Goal: Transaction & Acquisition: Purchase product/service

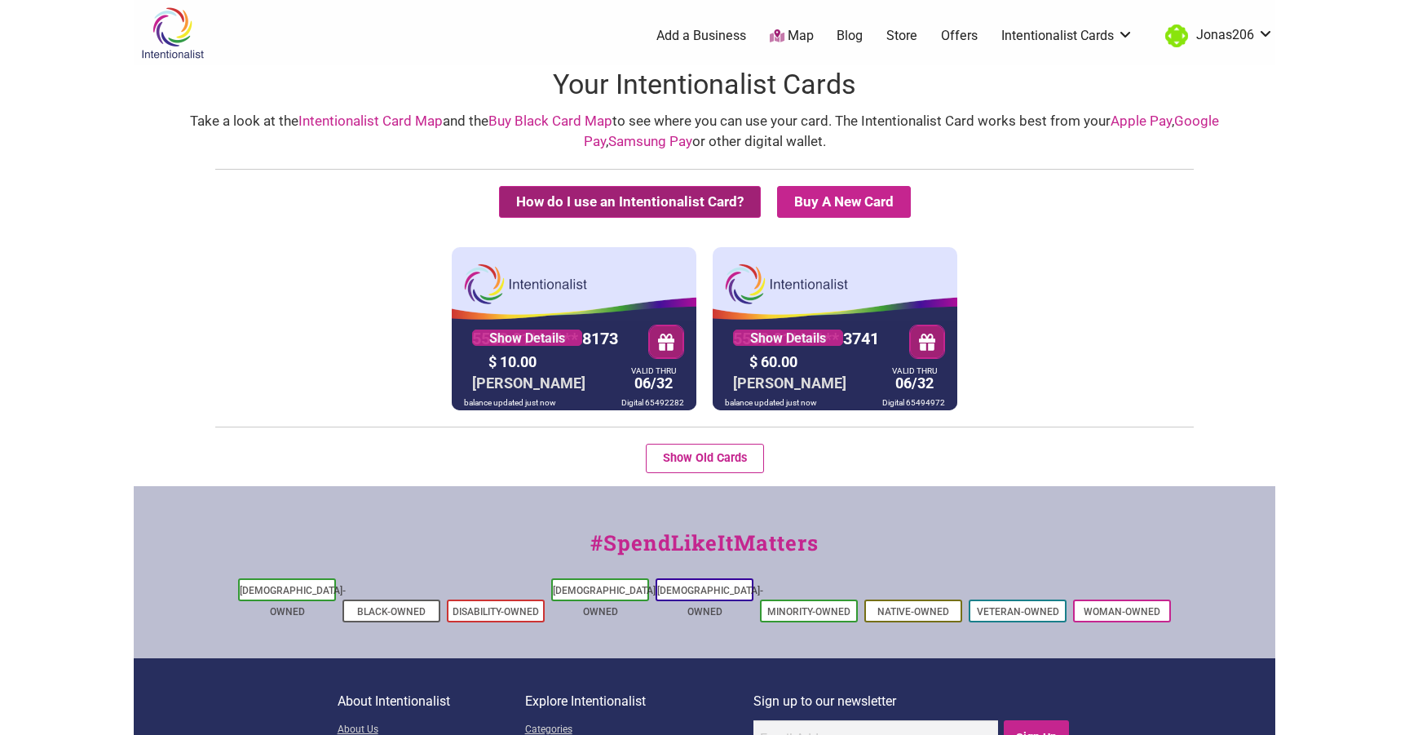
click at [670, 197] on button "How do I use an Intentionalist Card?" at bounding box center [630, 202] width 262 height 32
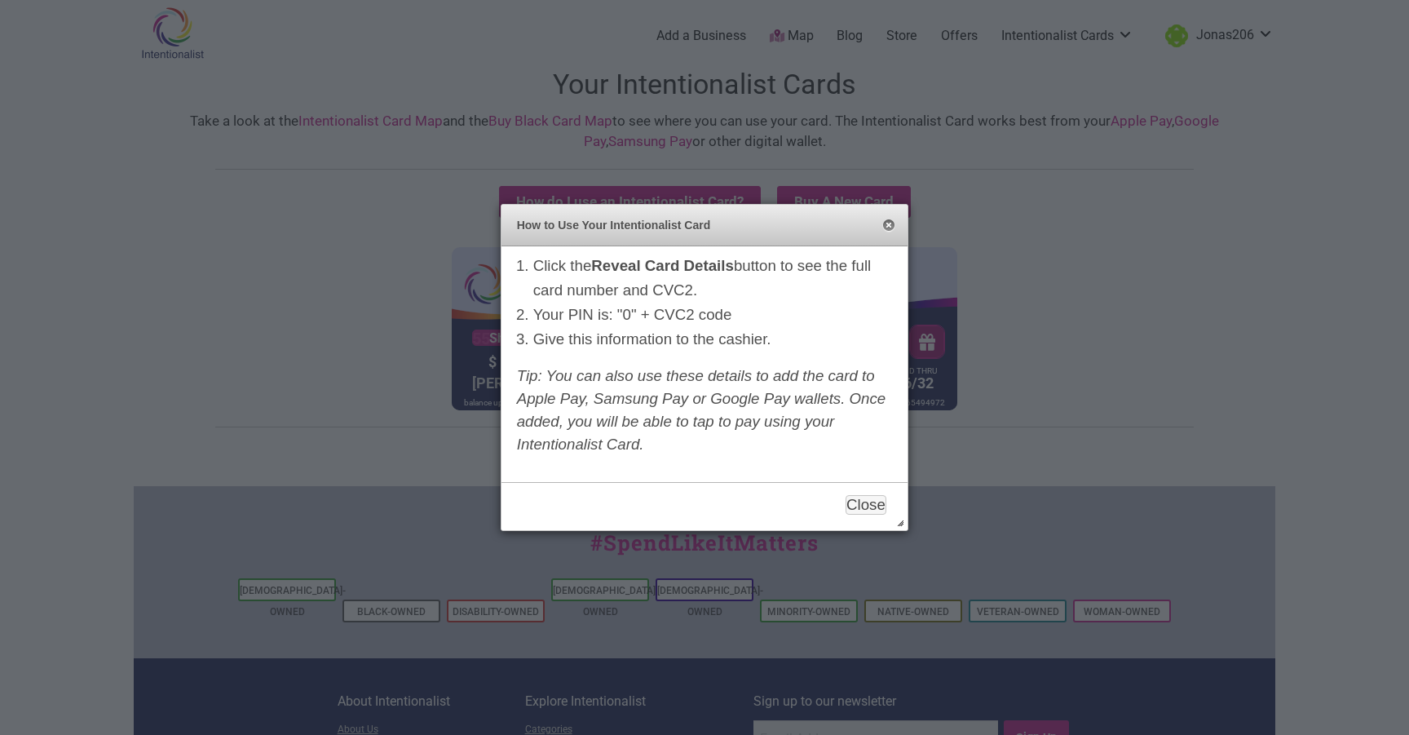
click at [890, 220] on button "Close" at bounding box center [888, 225] width 13 height 13
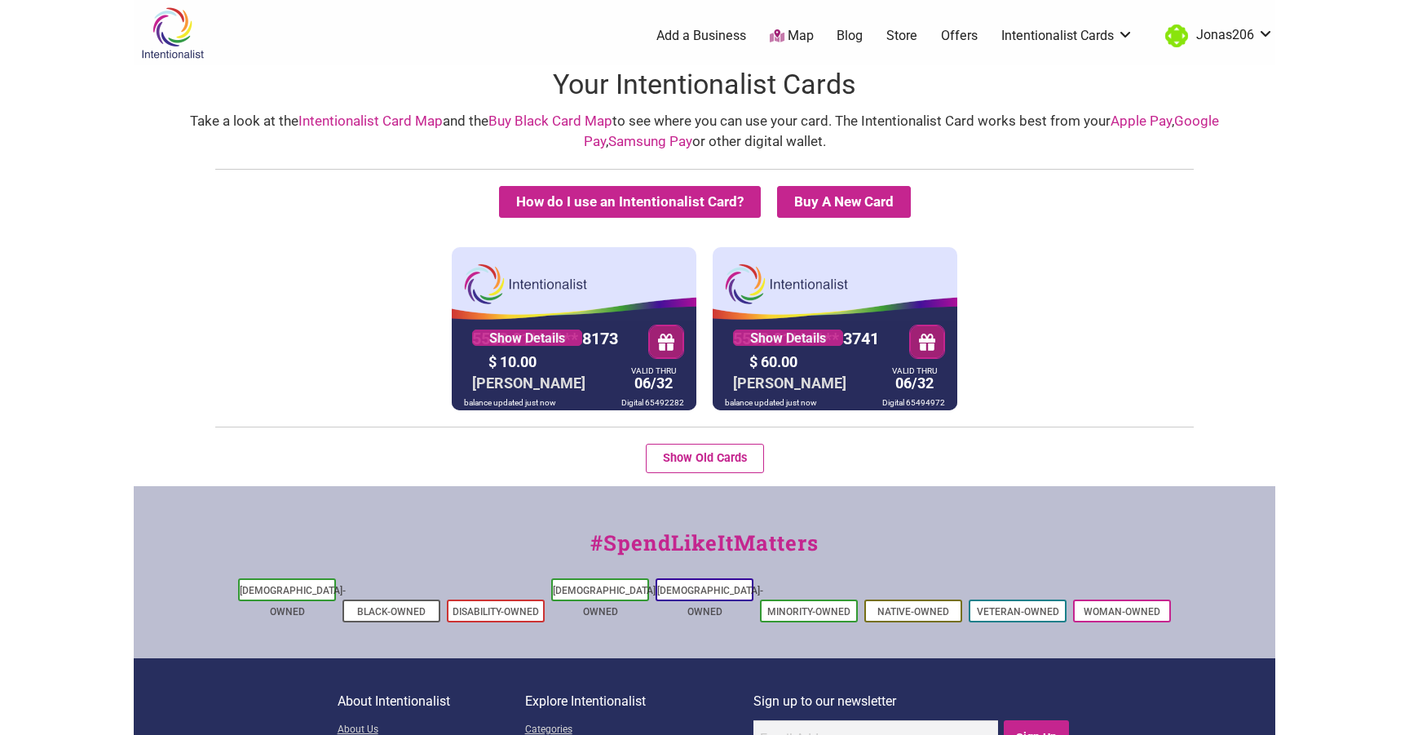
click at [779, 38] on icon at bounding box center [777, 35] width 15 height 13
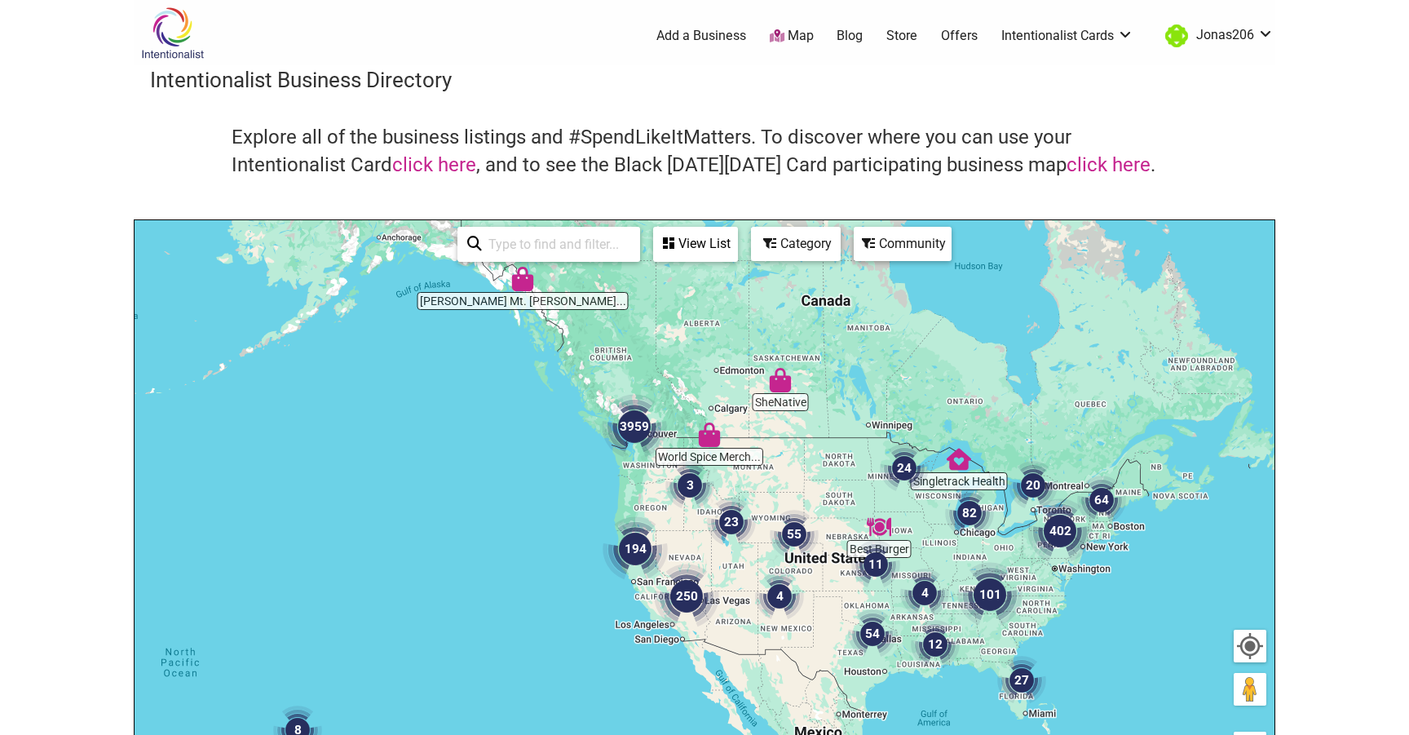
click at [713, 233] on div "View List" at bounding box center [696, 243] width 82 height 31
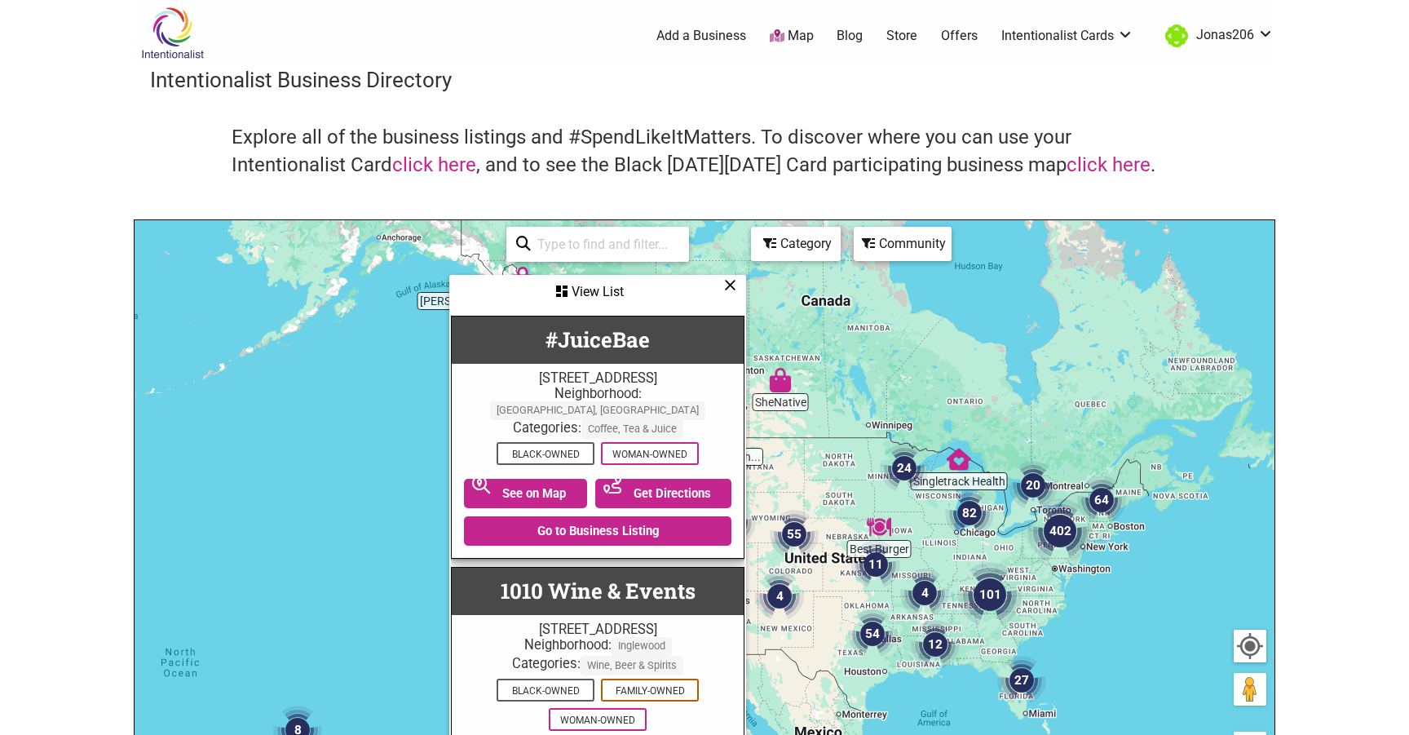
click at [732, 285] on icon at bounding box center [730, 285] width 12 height 1
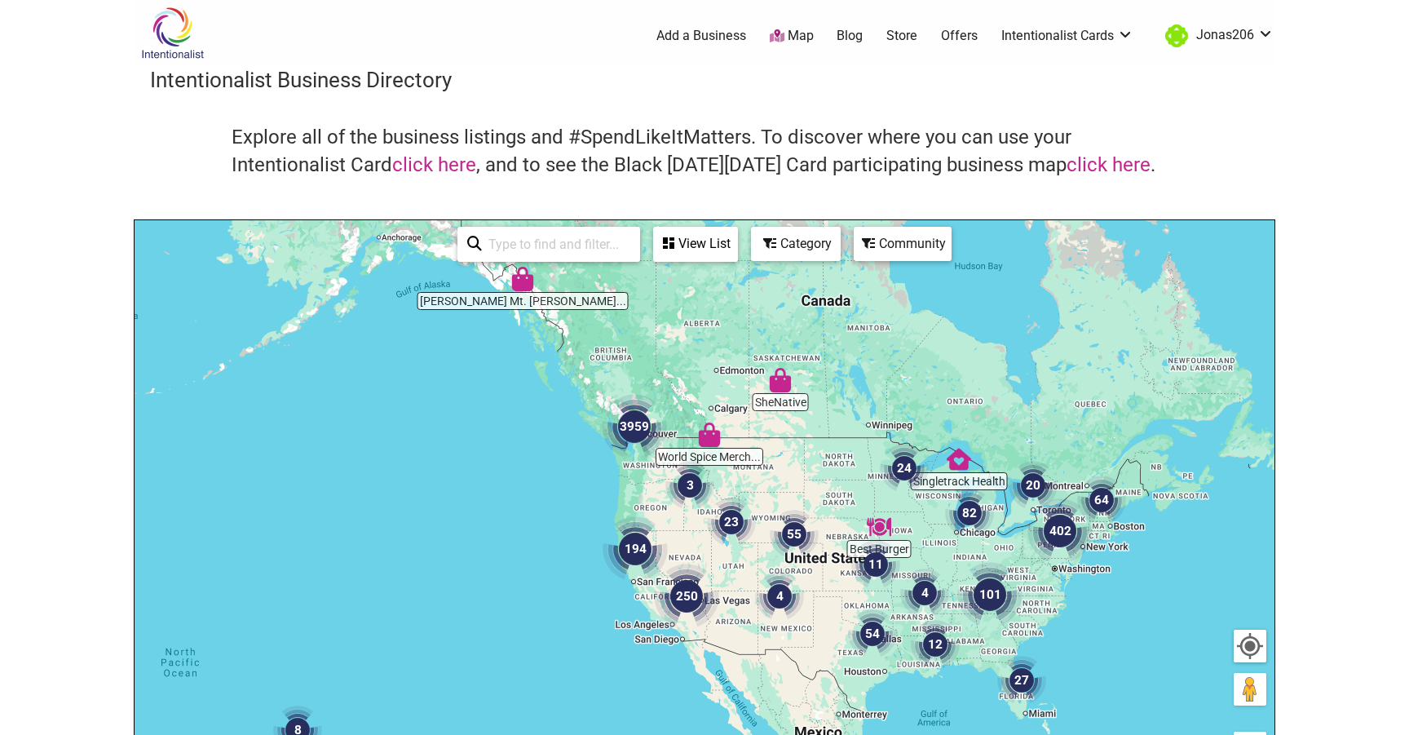
click at [736, 241] on div "Category" at bounding box center [696, 243] width 82 height 31
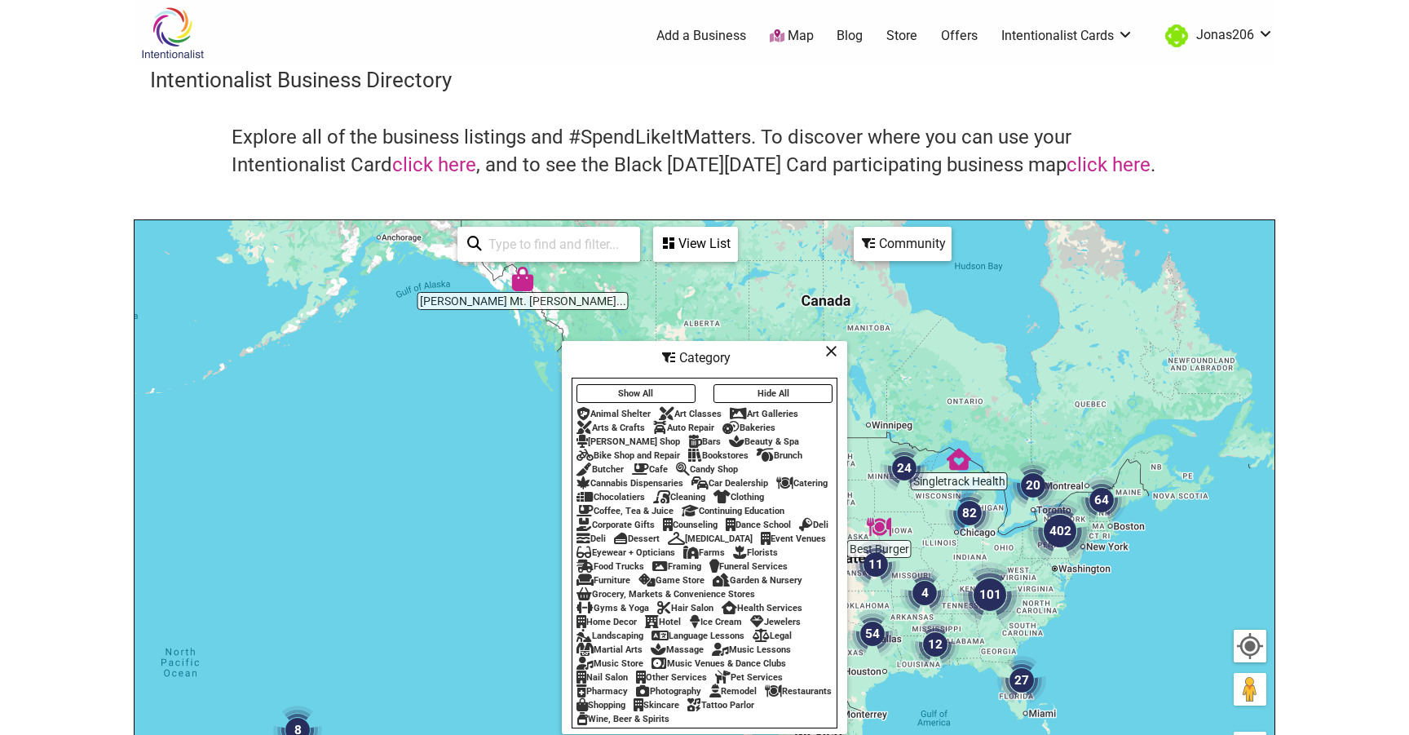
click at [829, 351] on icon at bounding box center [831, 351] width 12 height 1
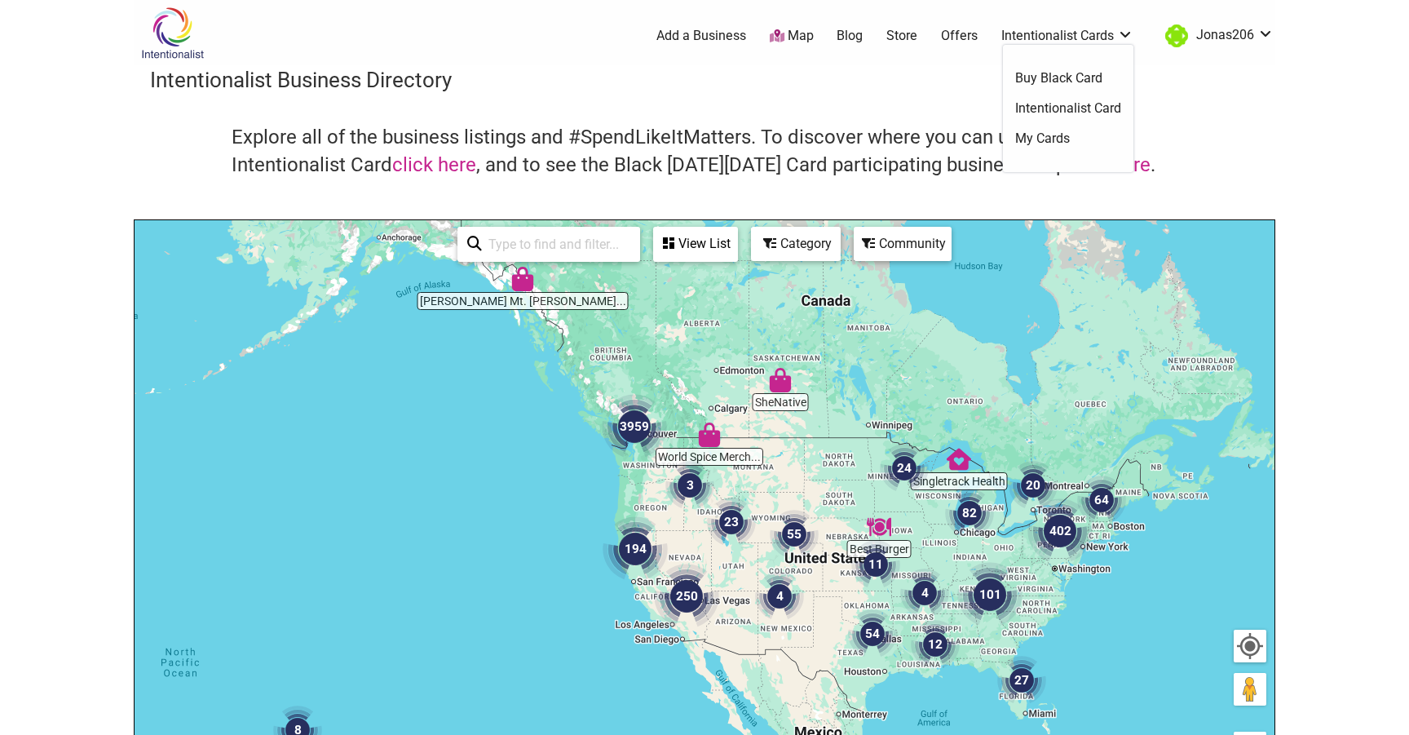
click at [1047, 36] on link "Intentionalist Cards" at bounding box center [1067, 36] width 132 height 18
click at [1041, 104] on link "Intentionalist Card" at bounding box center [1068, 108] width 106 height 18
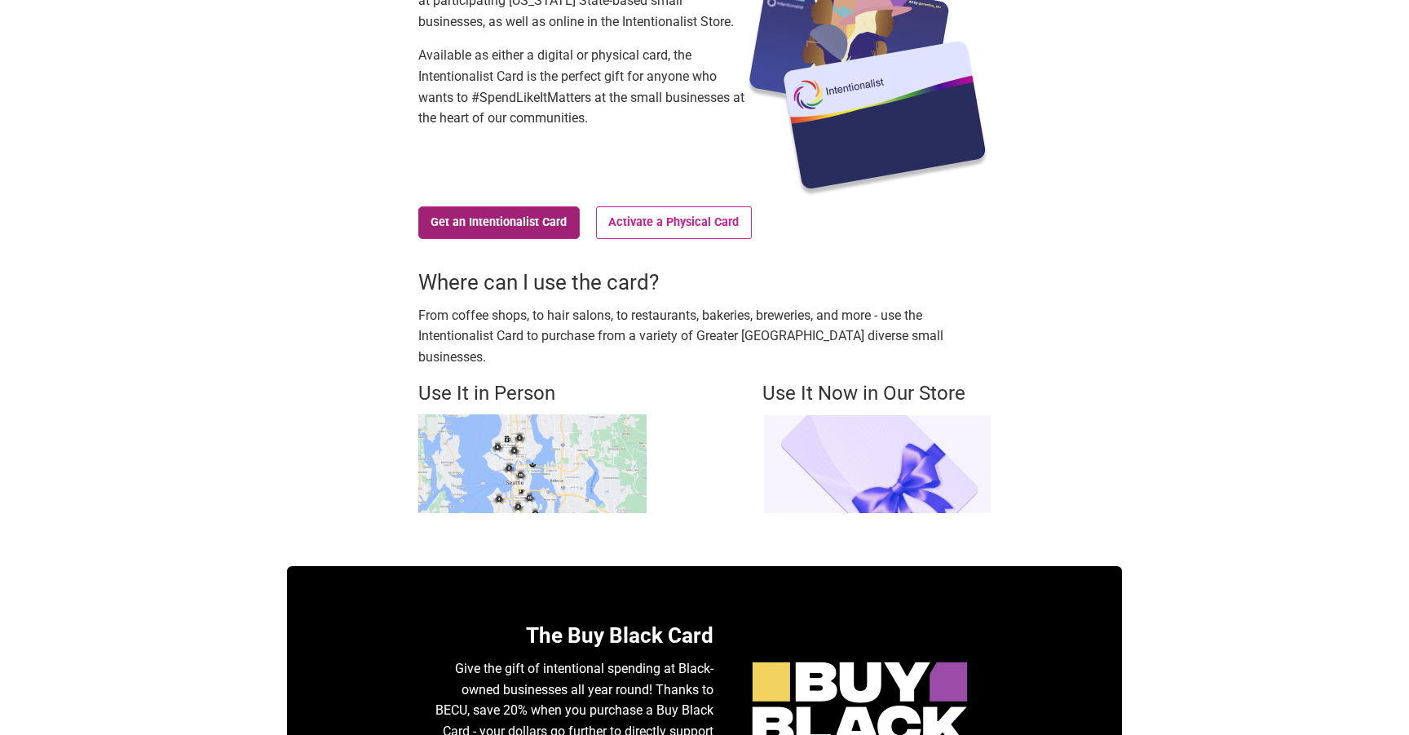
scroll to position [236, 0]
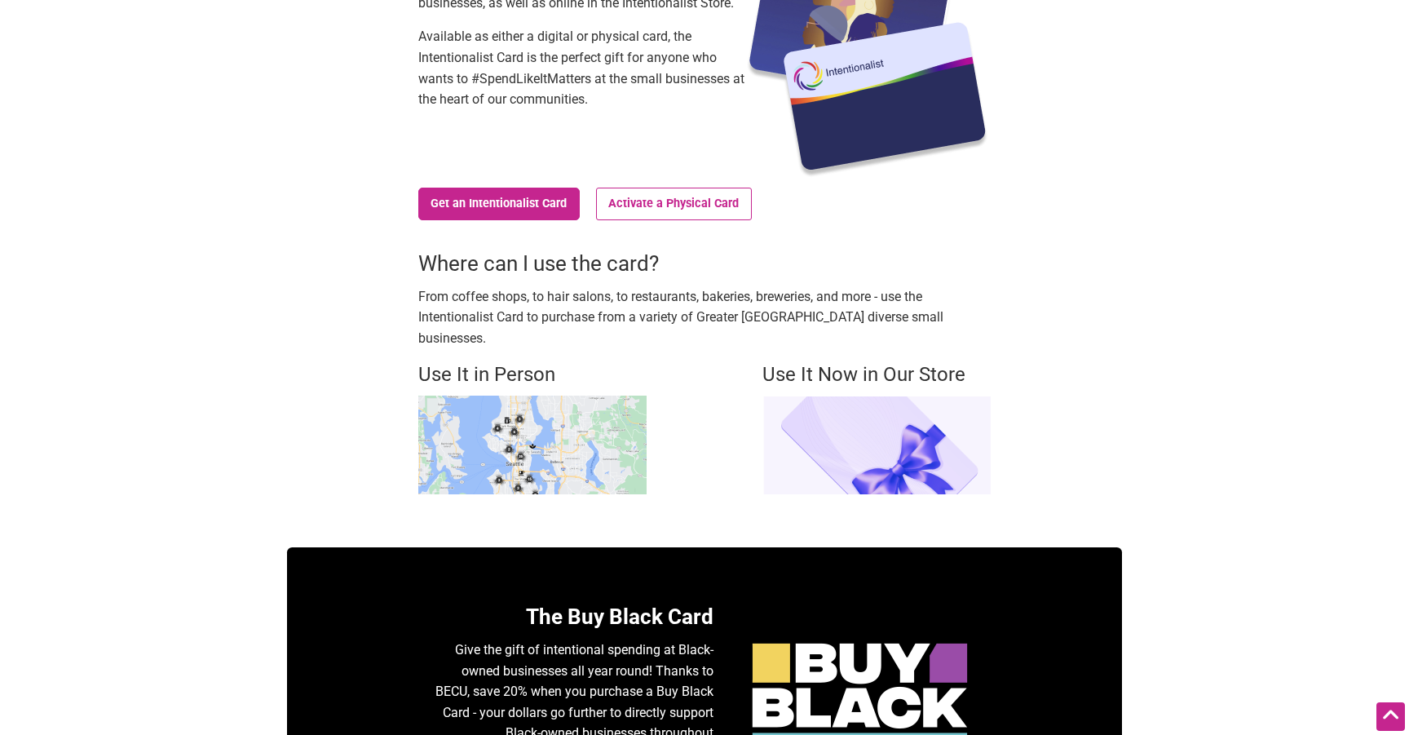
click at [516, 408] on img at bounding box center [532, 445] width 228 height 99
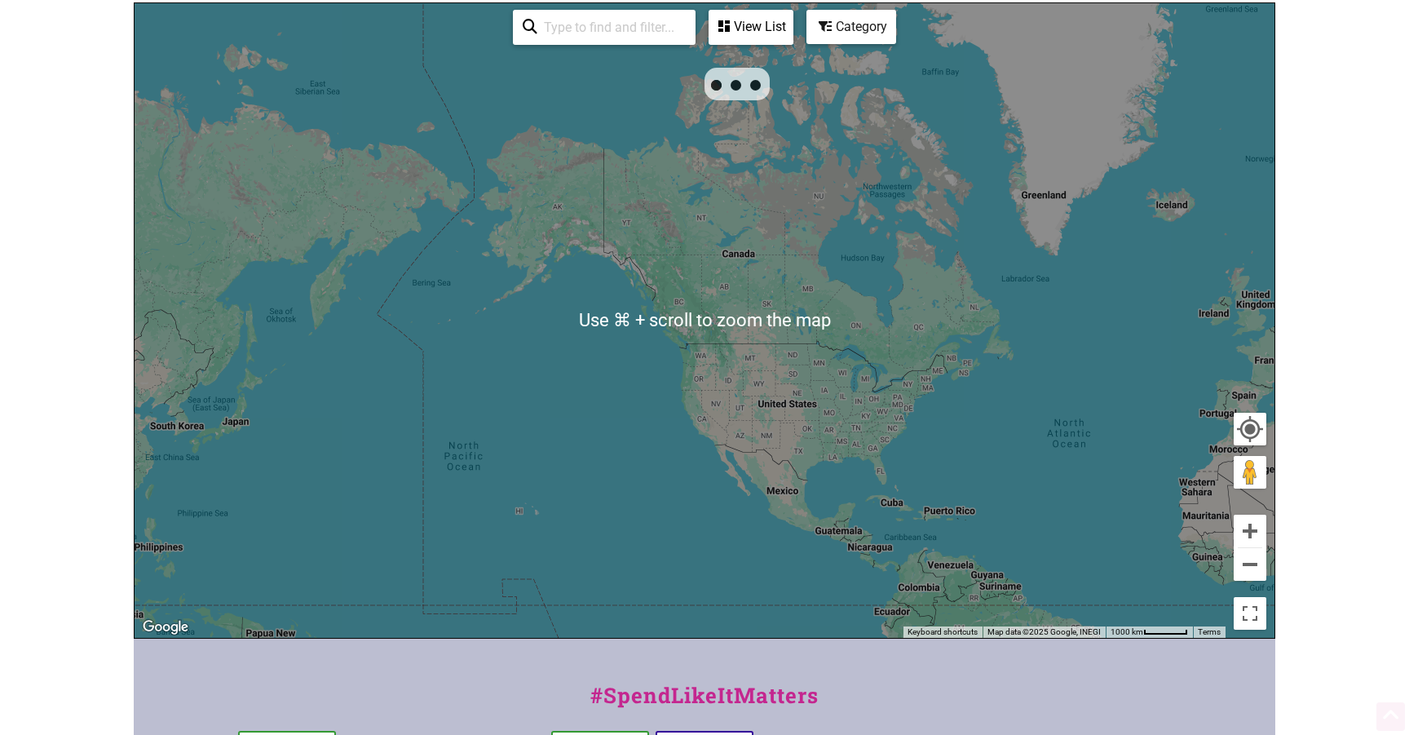
scroll to position [274, 0]
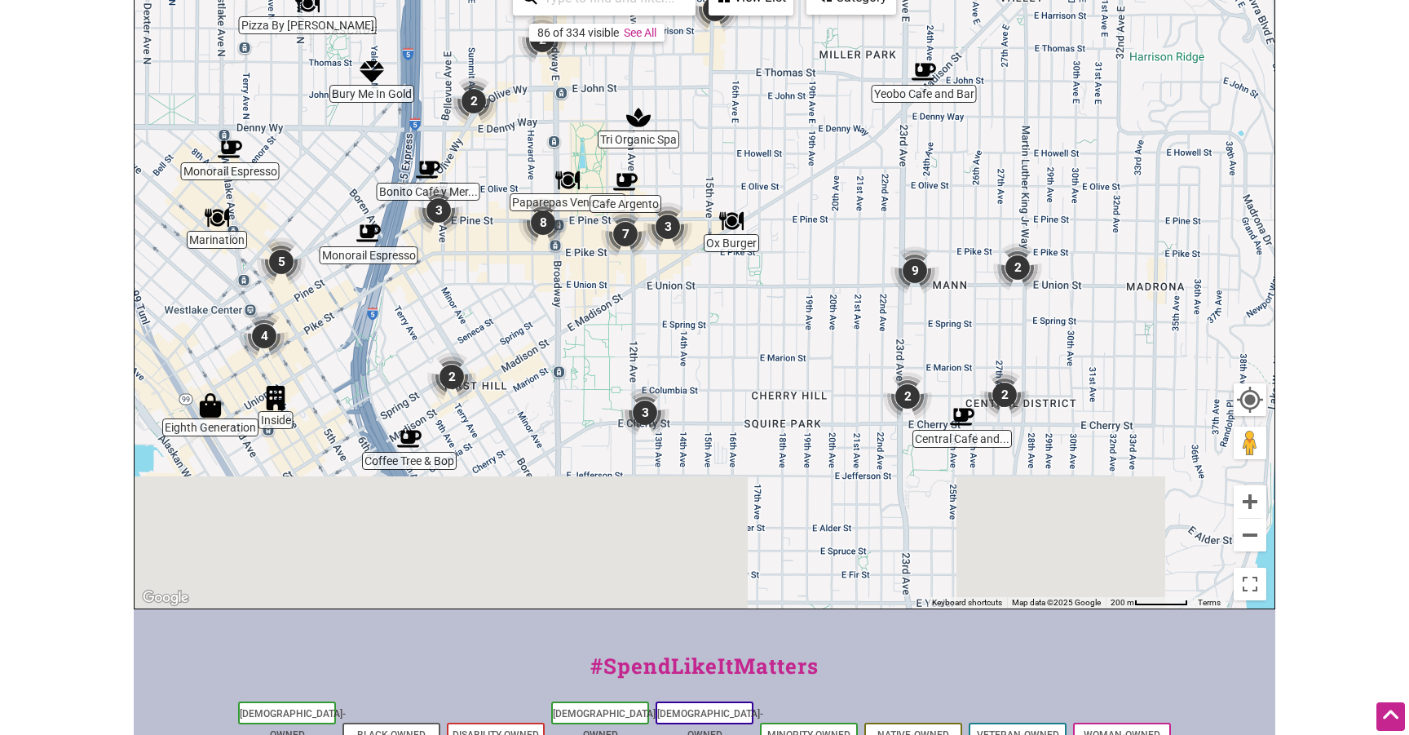
drag, startPoint x: 700, startPoint y: 458, endPoint x: 785, endPoint y: 273, distance: 203.6
click at [785, 273] on div "To navigate, press the arrow keys." at bounding box center [705, 291] width 1140 height 634
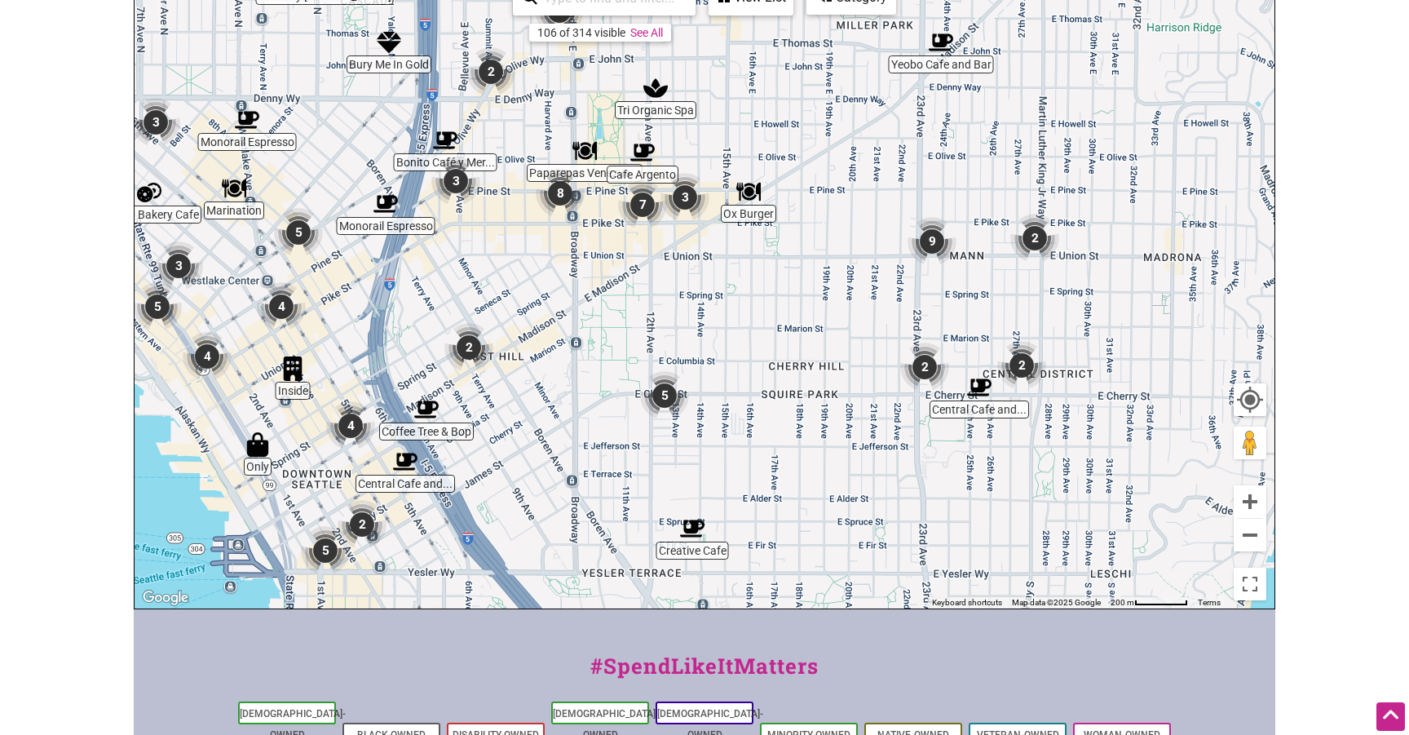
click at [749, 193] on img "Ox Burger" at bounding box center [748, 191] width 24 height 24
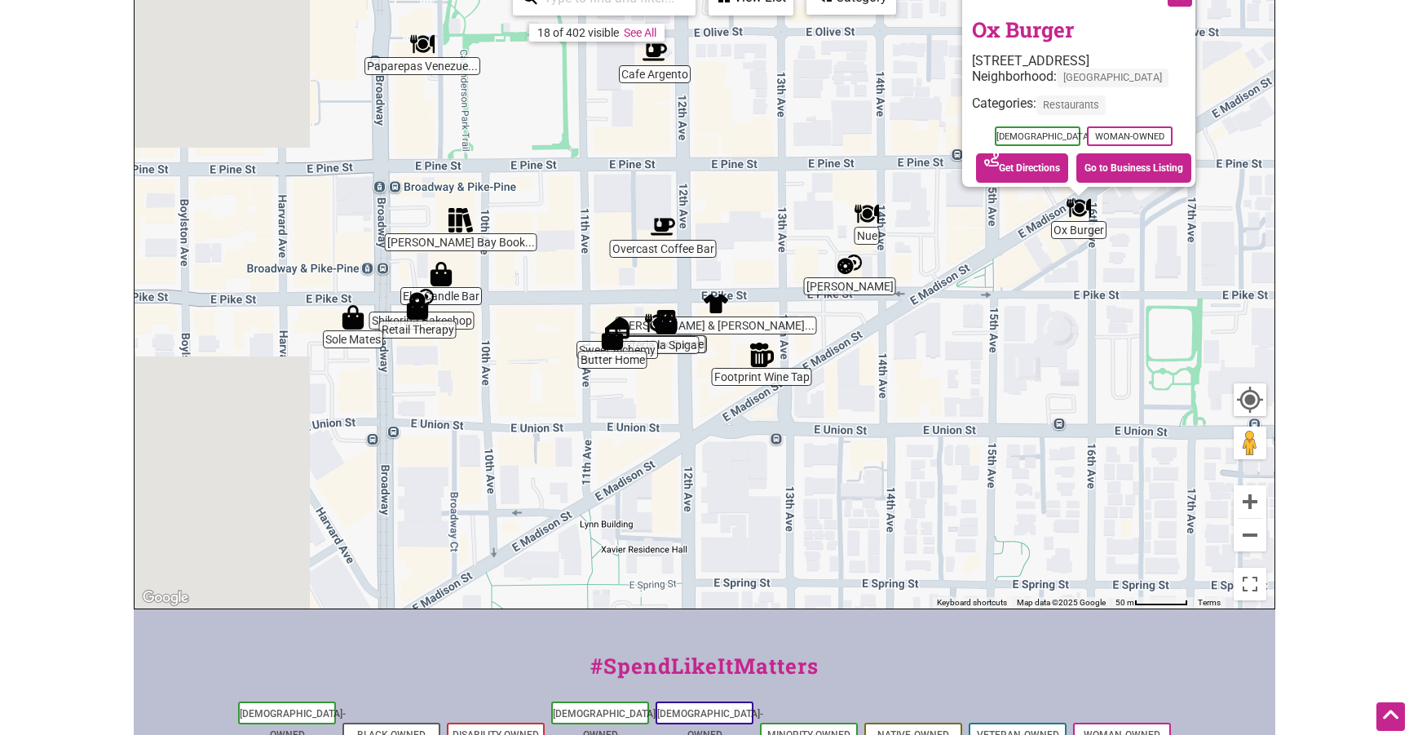
drag, startPoint x: 577, startPoint y: 267, endPoint x: 828, endPoint y: 214, distance: 255.8
click at [828, 214] on div "To navigate, press the arrow keys. Ox Burger 1523 E Madison St suite 101, Seatt…" at bounding box center [705, 291] width 1140 height 634
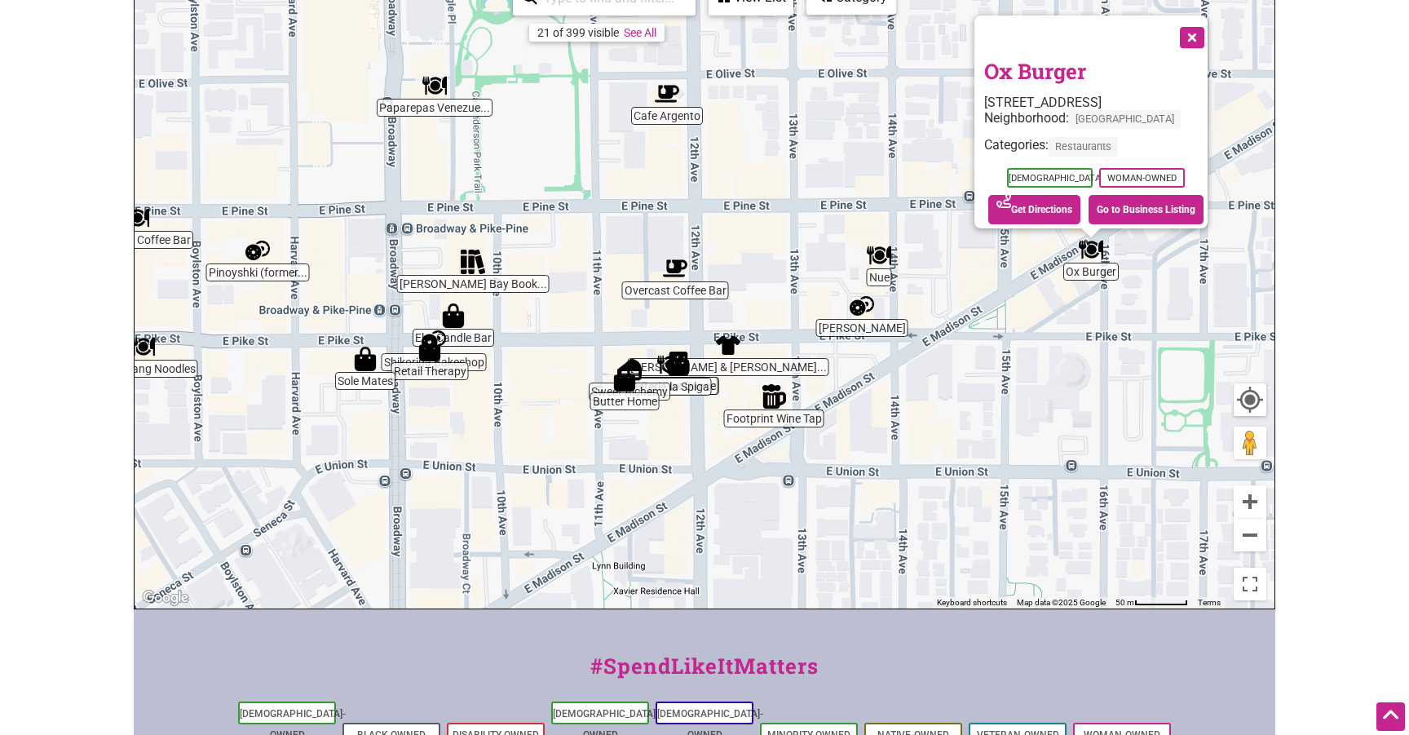
click at [798, 164] on div "To navigate, press the arrow keys. Ox Burger 1523 E Madison St suite 101, Seatt…" at bounding box center [705, 291] width 1140 height 634
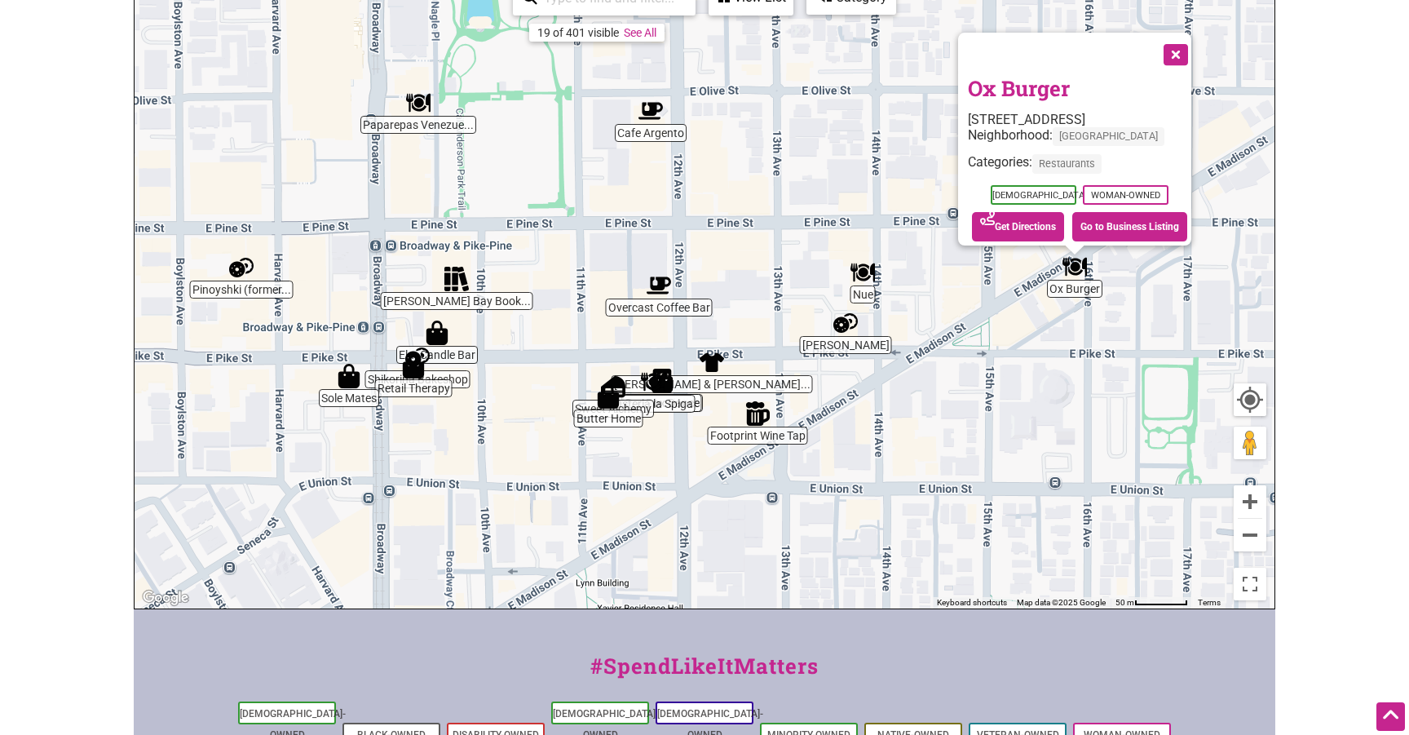
click at [457, 290] on img "Elliott Bay Book Company" at bounding box center [456, 279] width 24 height 24
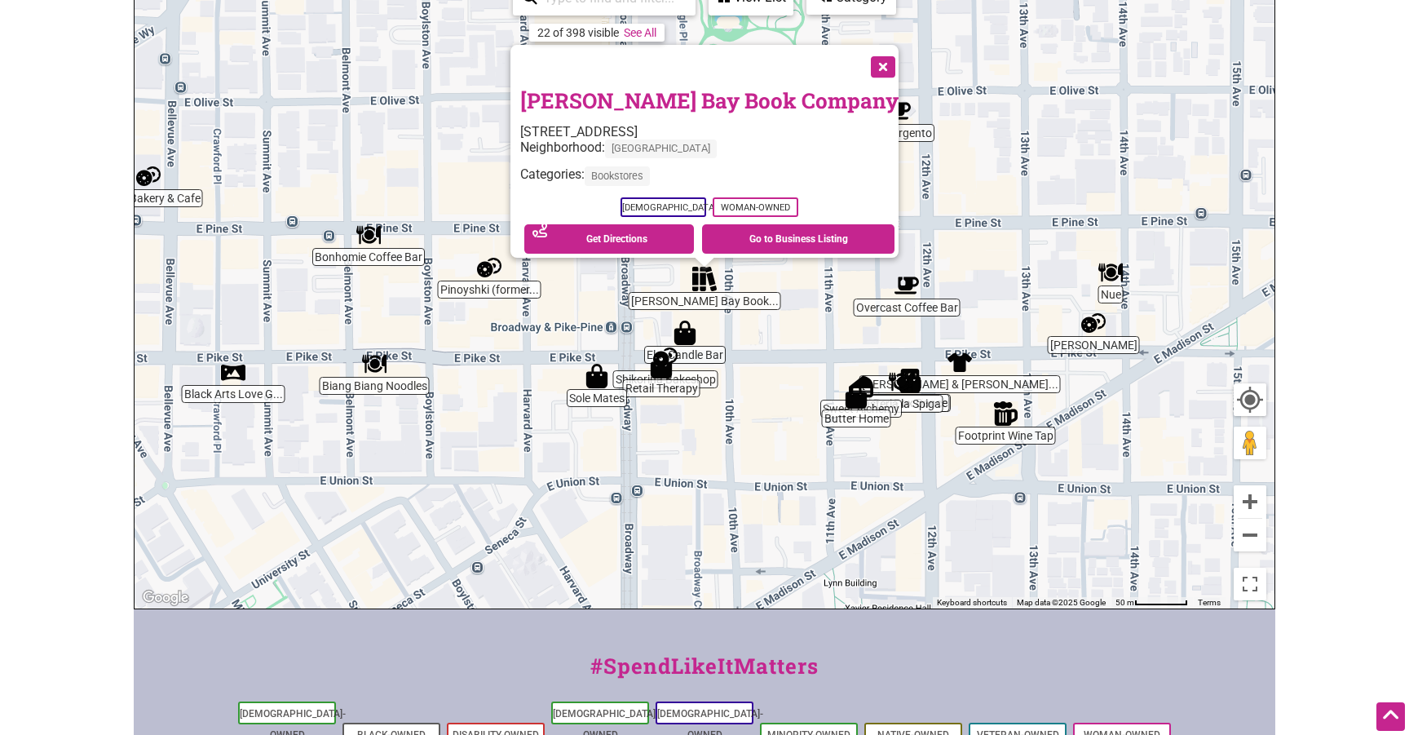
click at [670, 369] on img "Retail Therapy" at bounding box center [661, 366] width 24 height 24
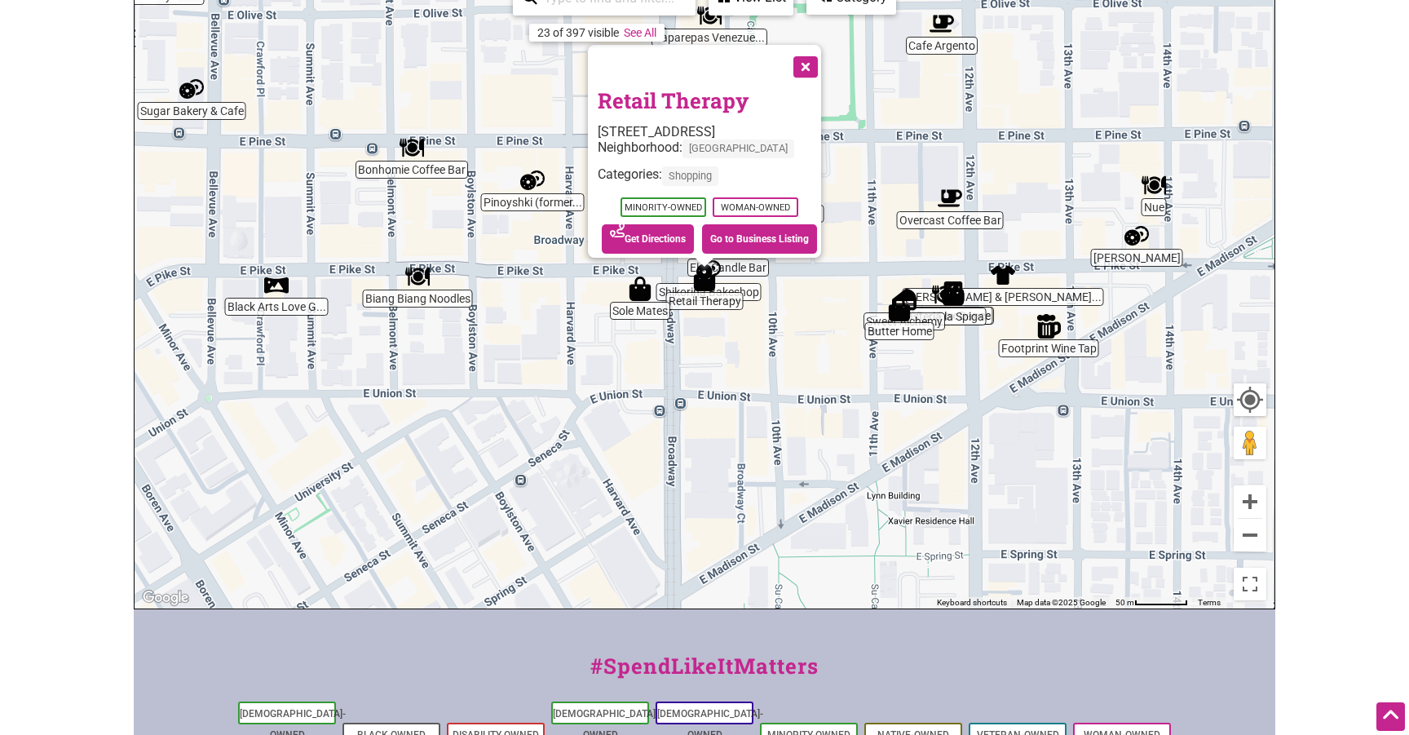
click at [993, 212] on div "To navigate, press the arrow keys. Retail Therapy 905 E Pike St, Seattle, WA 98…" at bounding box center [705, 291] width 1140 height 634
click at [954, 211] on div "To navigate, press the arrow keys. Retail Therapy 905 E Pike St, Seattle, WA 98…" at bounding box center [705, 291] width 1140 height 634
click at [941, 207] on img "Overcast Coffee Bar" at bounding box center [950, 198] width 24 height 24
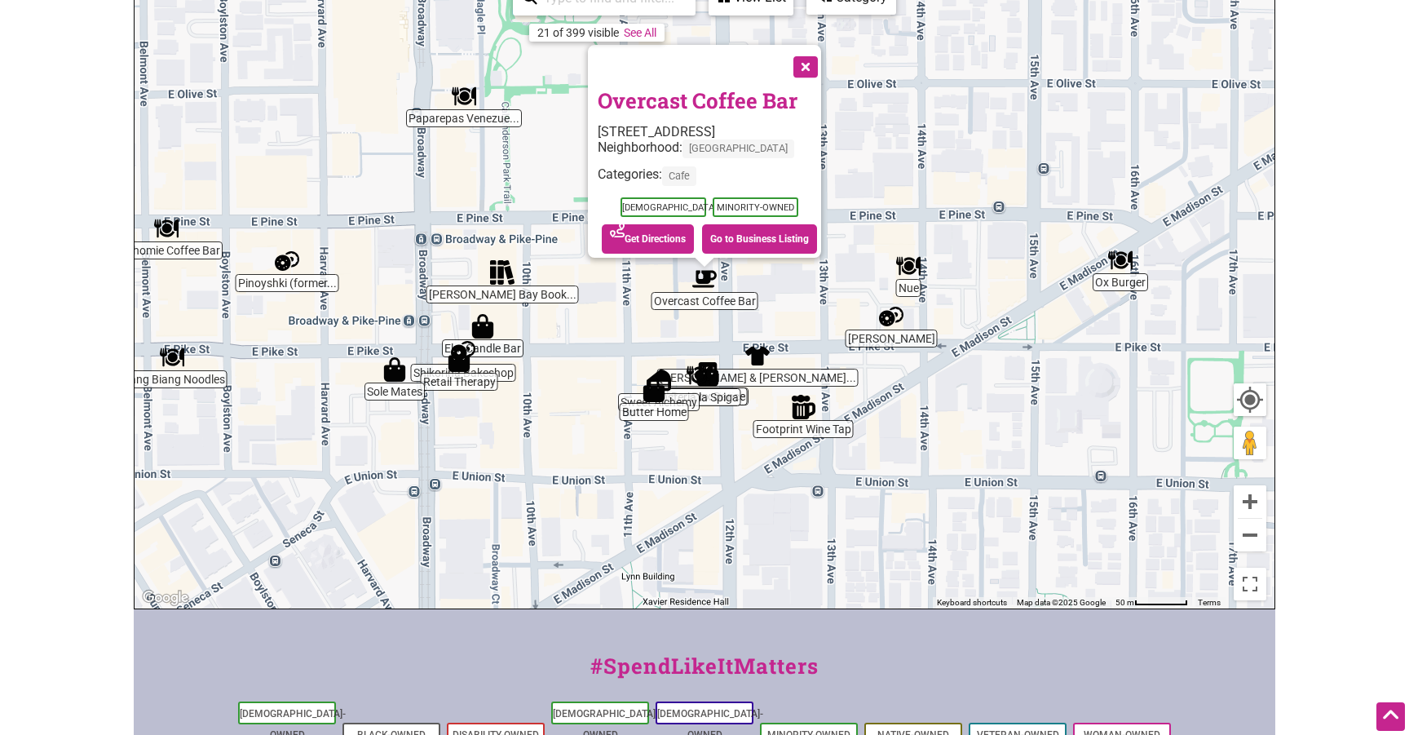
click at [759, 369] on div "To navigate, press the arrow keys. Overcast Coffee Bar 1517 12th Ave Suite 100,…" at bounding box center [705, 291] width 1140 height 634
click at [756, 357] on img "Sergius & Bacchus Menswear" at bounding box center [757, 355] width 24 height 24
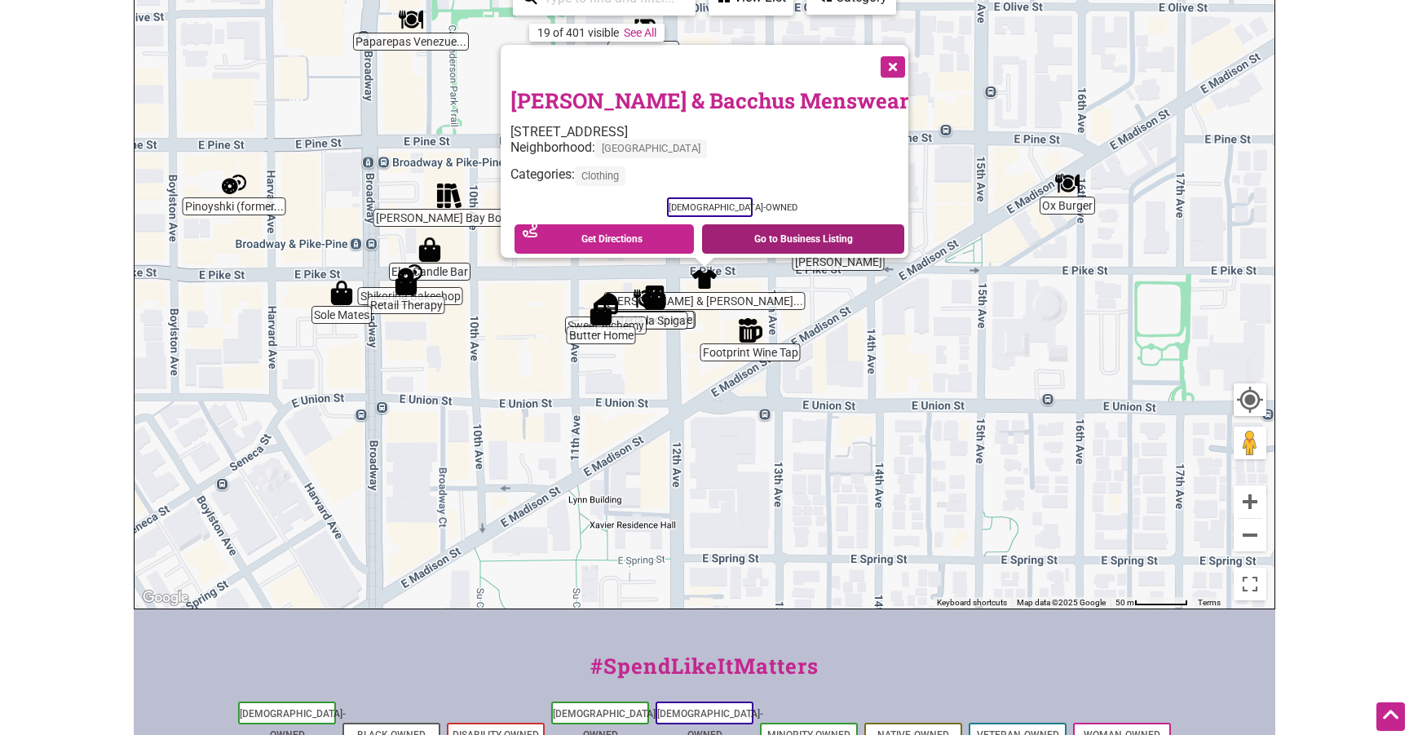
click at [736, 224] on link "Go to Business Listing" at bounding box center [803, 238] width 202 height 29
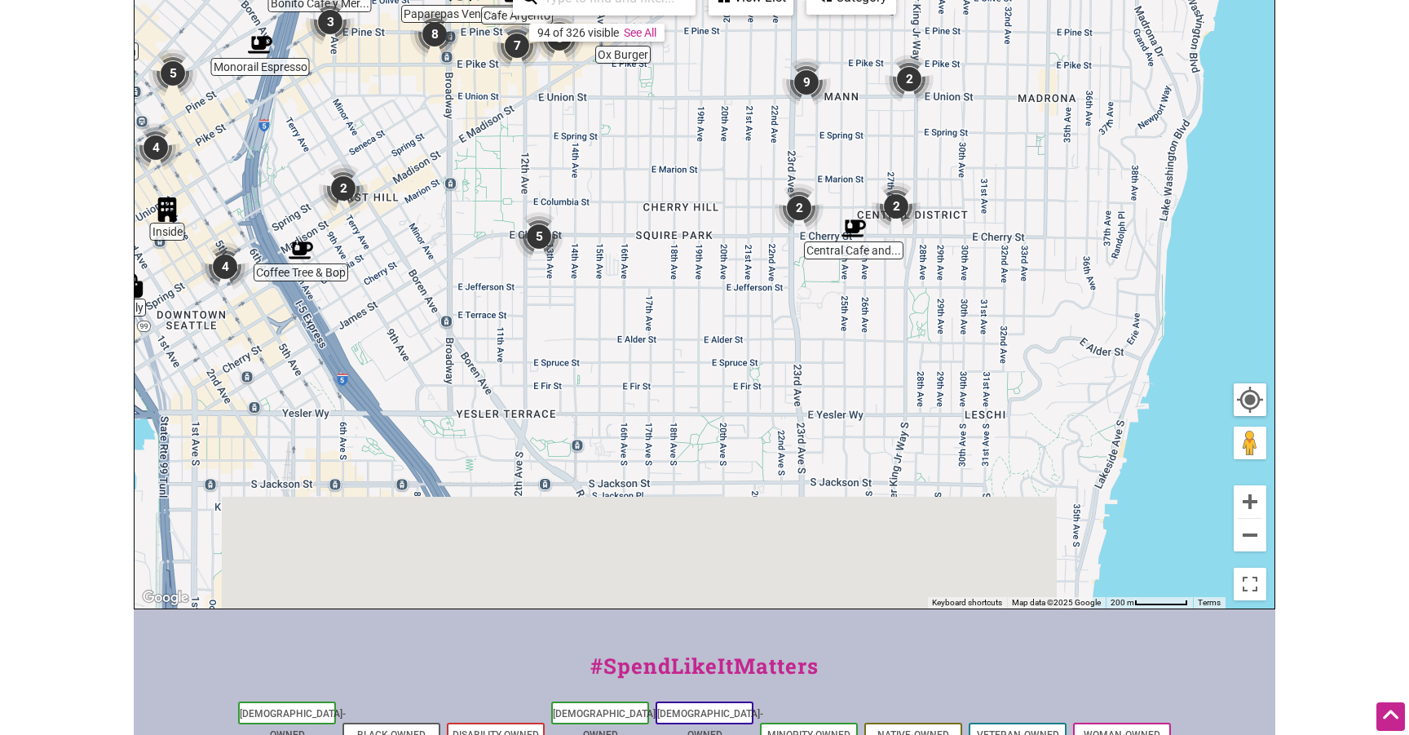
drag, startPoint x: 543, startPoint y: 525, endPoint x: 489, endPoint y: 223, distance: 306.7
click at [489, 223] on div "To navigate, press the arrow keys." at bounding box center [705, 291] width 1140 height 634
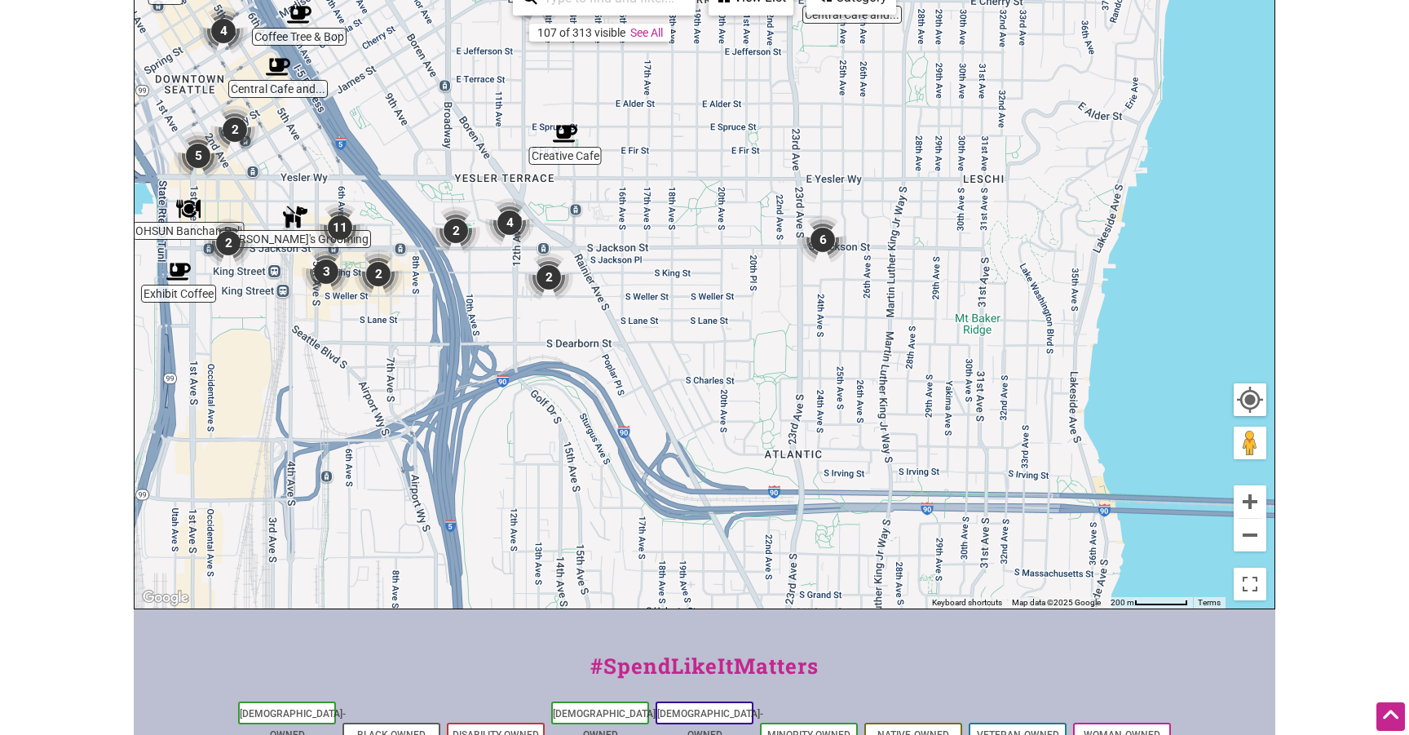
drag, startPoint x: 877, startPoint y: 389, endPoint x: 875, endPoint y: 151, distance: 238.1
click at [875, 151] on div "To navigate, press the arrow keys." at bounding box center [705, 291] width 1140 height 634
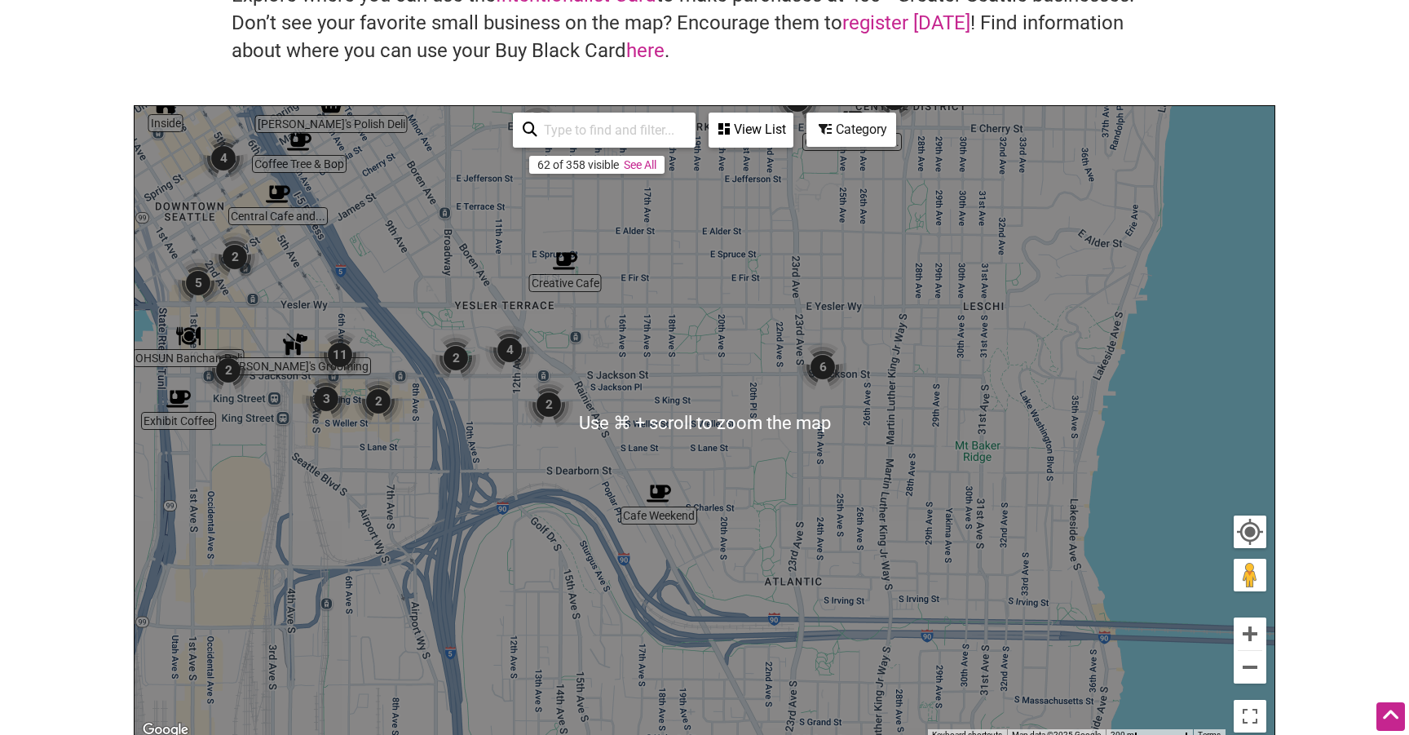
scroll to position [139, 0]
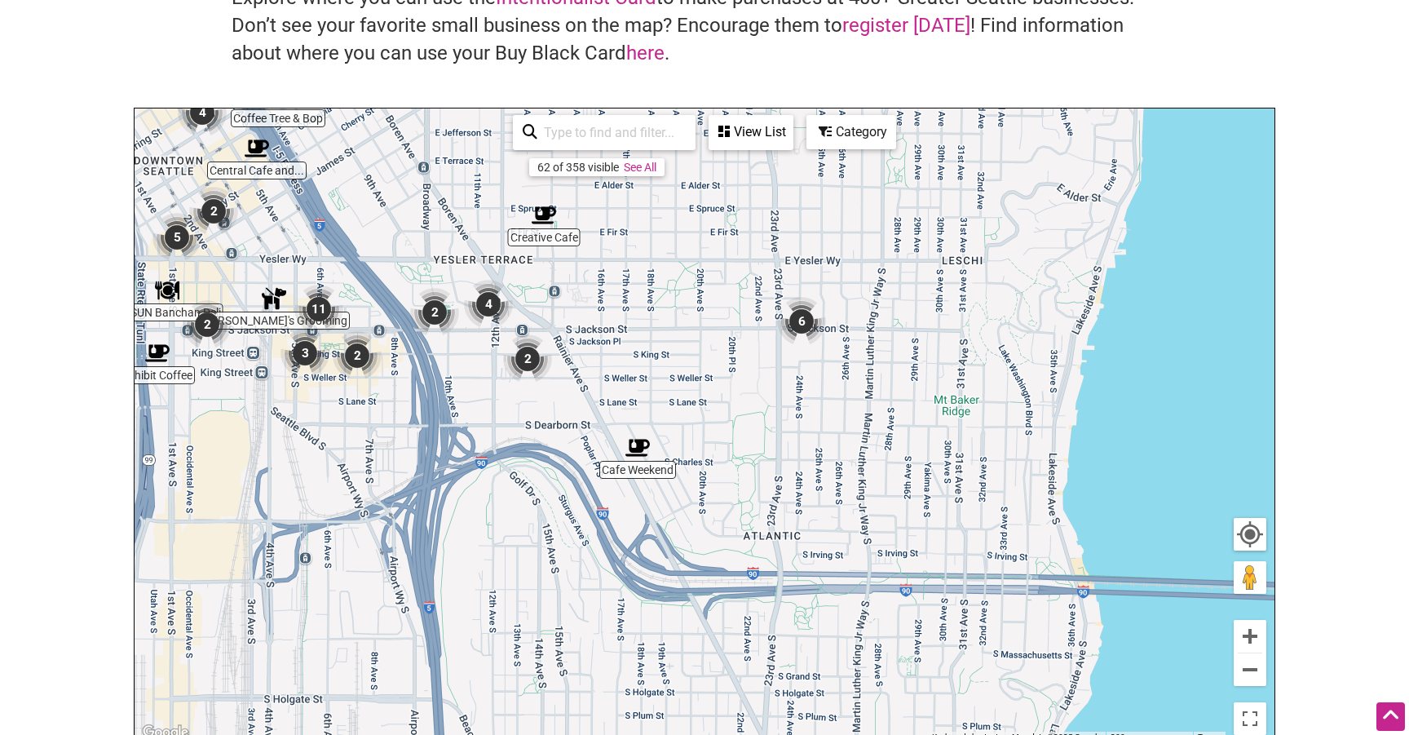
drag, startPoint x: 838, startPoint y: 323, endPoint x: 808, endPoint y: 254, distance: 74.9
click at [808, 254] on div "To navigate, press the arrow keys." at bounding box center [705, 425] width 1140 height 634
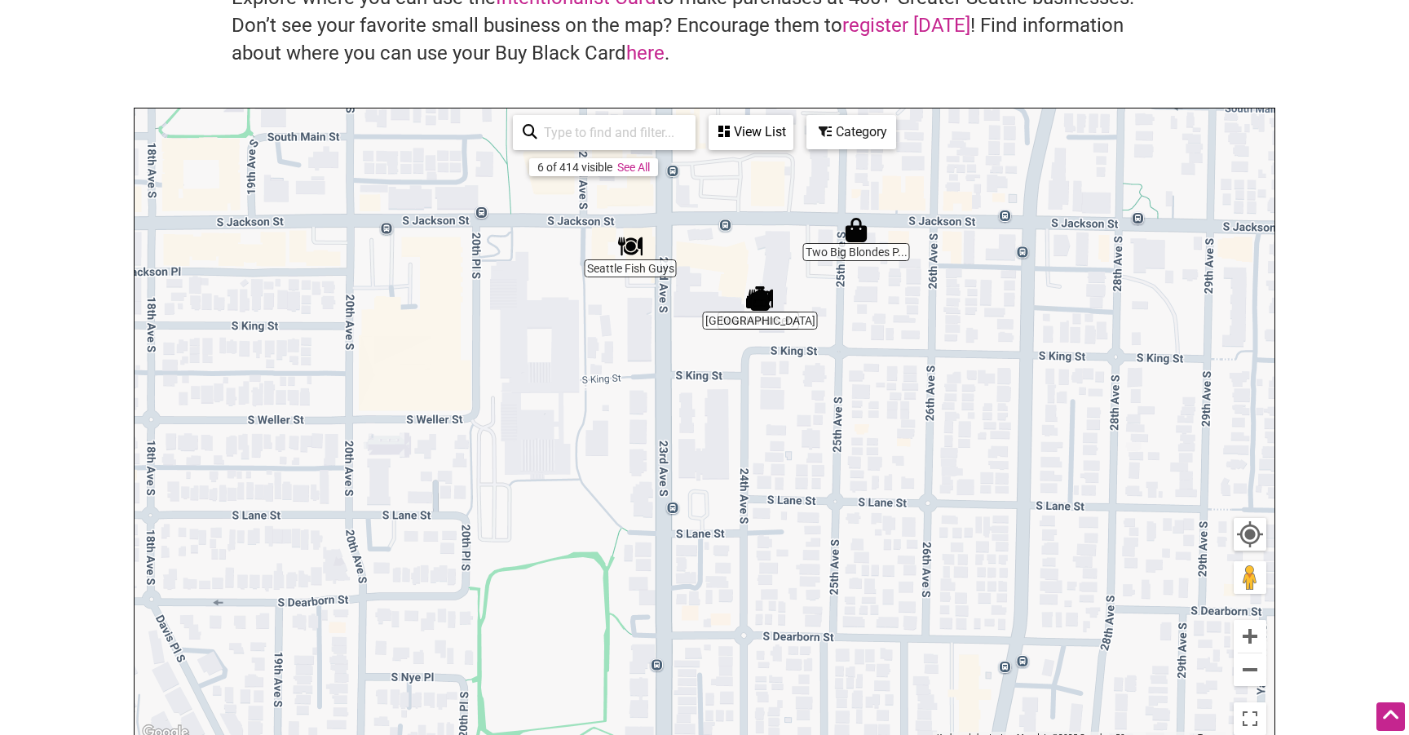
click at [626, 251] on img "Seattle Fish Guys" at bounding box center [630, 246] width 24 height 24
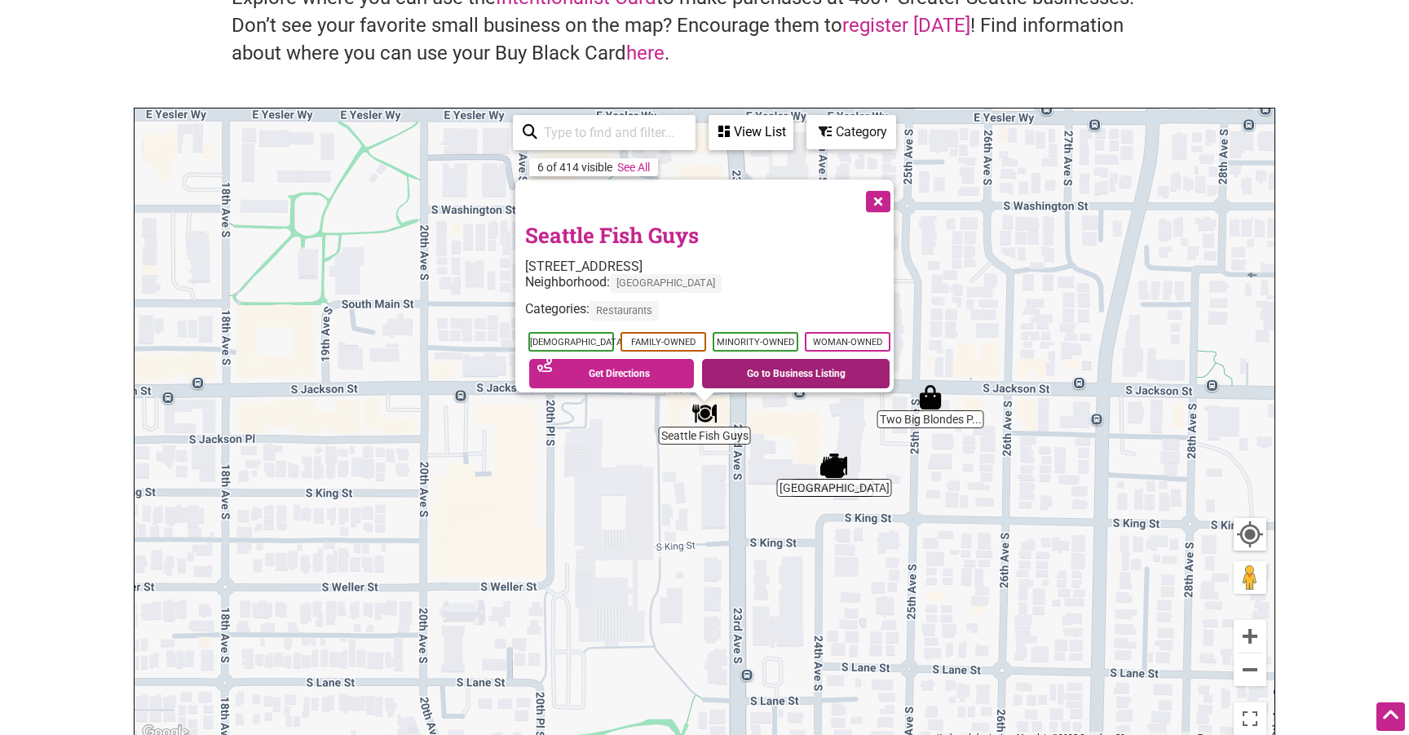
click at [733, 369] on link "Go to Business Listing" at bounding box center [796, 373] width 188 height 29
click at [882, 190] on button "Close" at bounding box center [876, 199] width 41 height 41
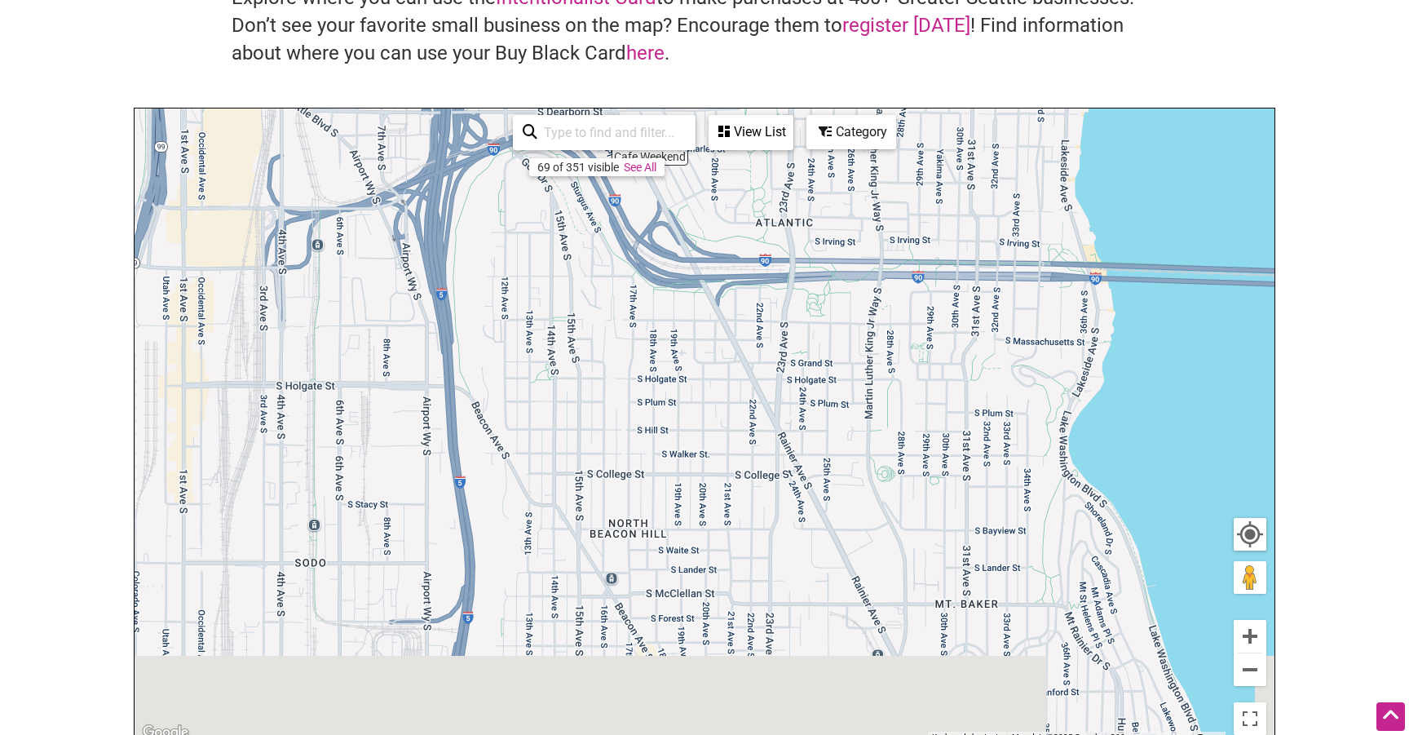
drag, startPoint x: 887, startPoint y: 636, endPoint x: 870, endPoint y: 166, distance: 470.9
click at [870, 166] on div "To navigate, press the arrow keys." at bounding box center [705, 425] width 1140 height 634
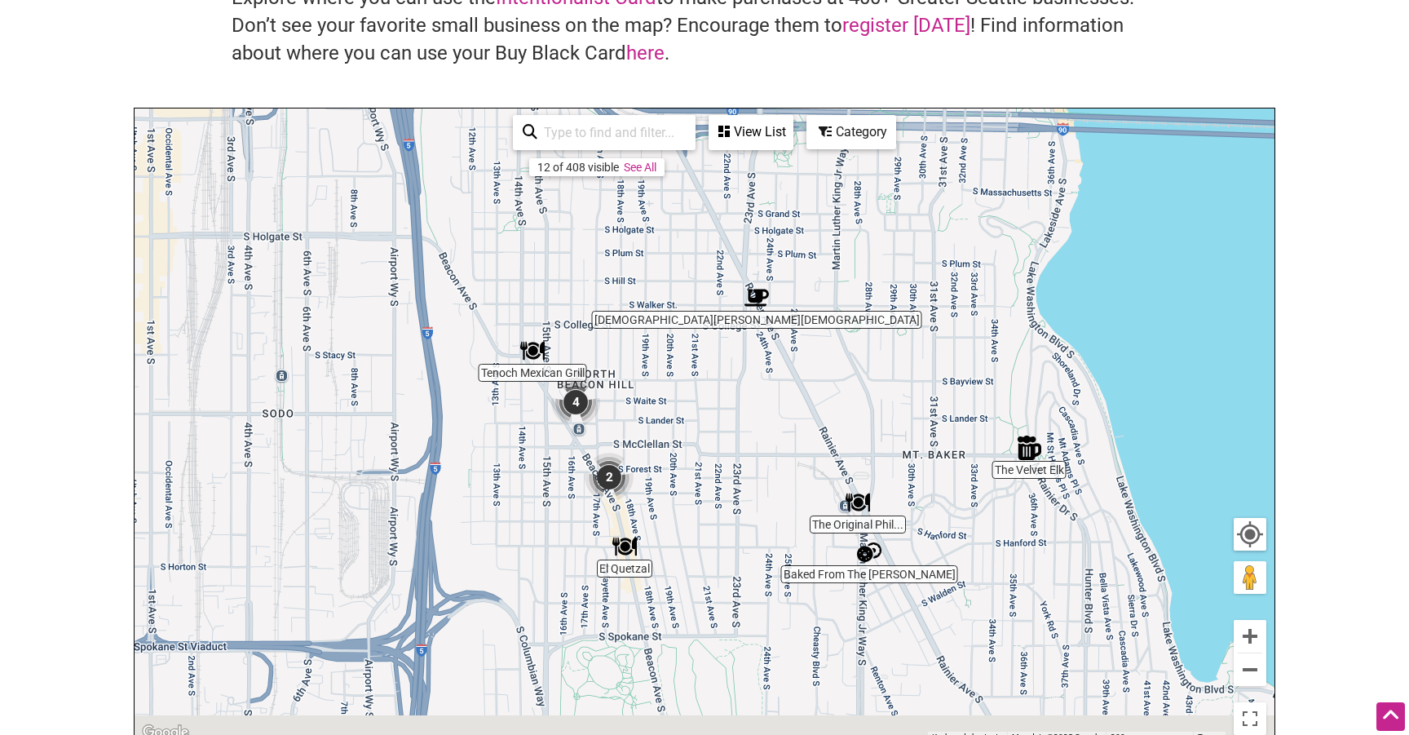
drag, startPoint x: 920, startPoint y: 442, endPoint x: 881, endPoint y: 292, distance: 155.1
click at [881, 292] on div "To navigate, press the arrow keys." at bounding box center [705, 425] width 1140 height 634
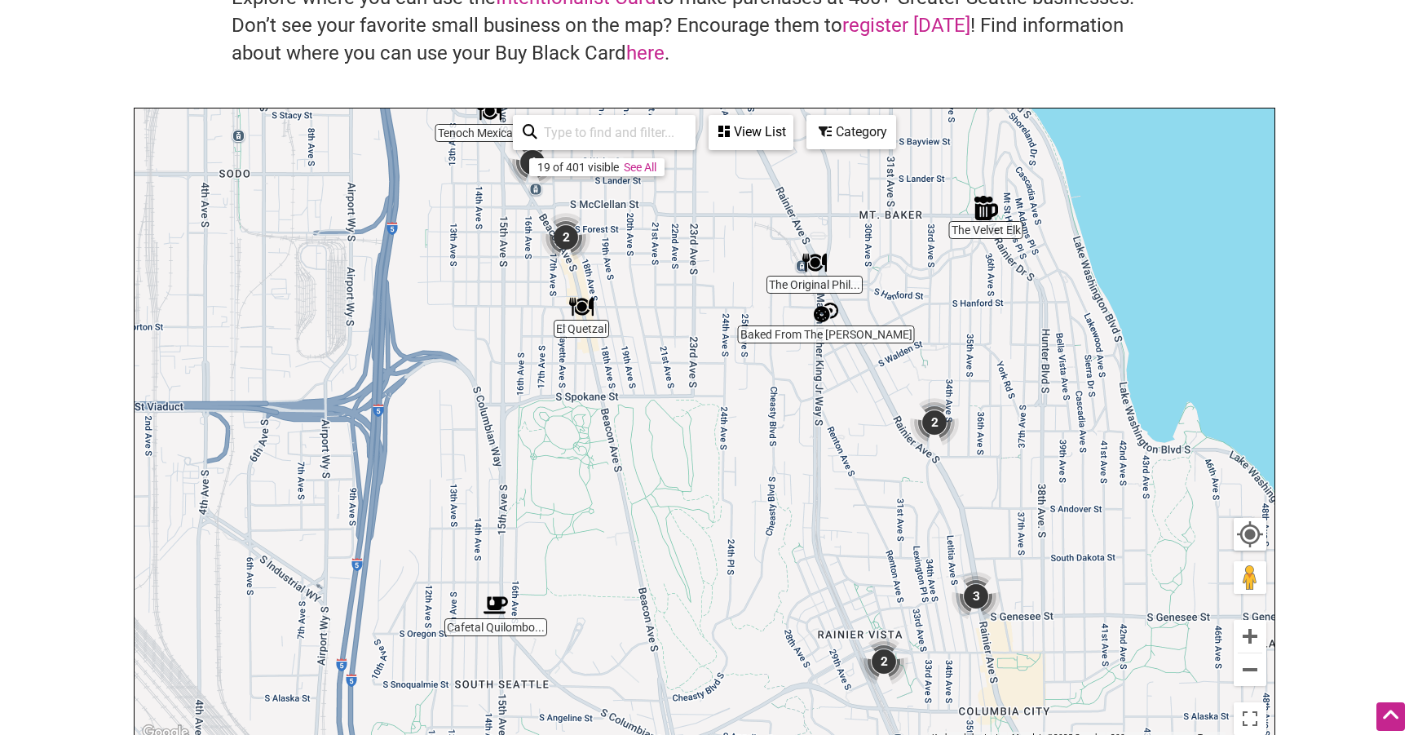
drag, startPoint x: 956, startPoint y: 354, endPoint x: 852, endPoint y: 276, distance: 129.8
click at [852, 276] on div "To navigate, press the arrow keys." at bounding box center [705, 425] width 1140 height 634
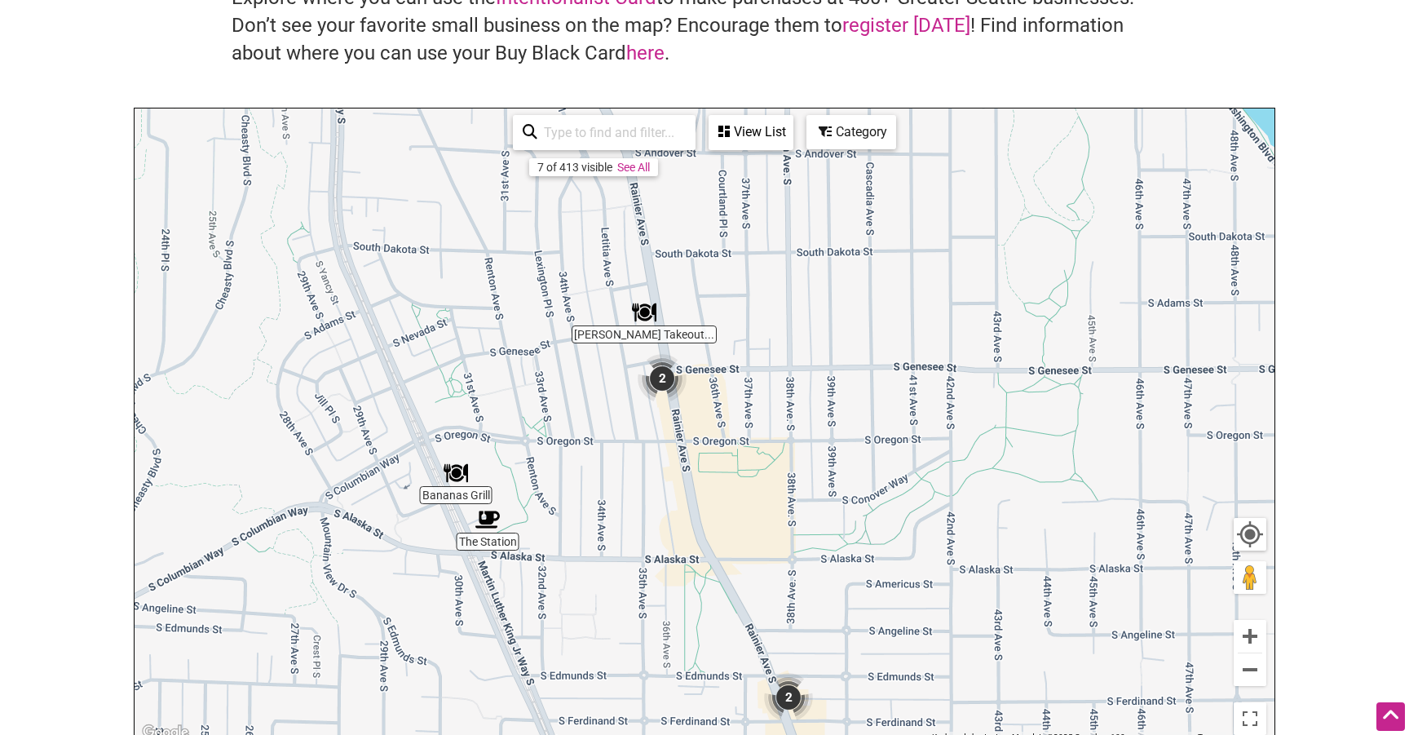
drag, startPoint x: 664, startPoint y: 575, endPoint x: 568, endPoint y: 349, distance: 245.5
click at [568, 349] on div "To navigate, press the arrow keys." at bounding box center [705, 425] width 1140 height 634
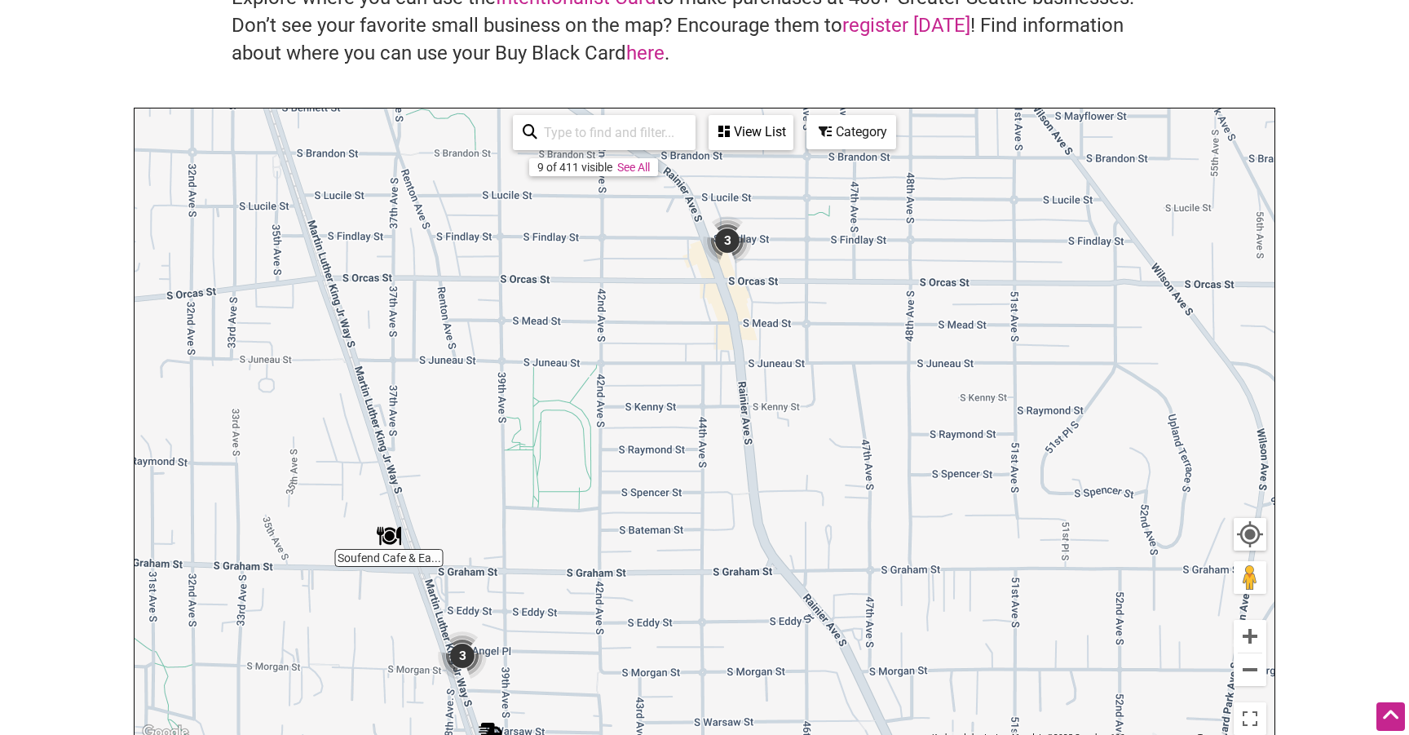
drag, startPoint x: 575, startPoint y: 343, endPoint x: 641, endPoint y: 475, distance: 147.0
click at [641, 475] on div "To navigate, press the arrow keys." at bounding box center [705, 425] width 1140 height 634
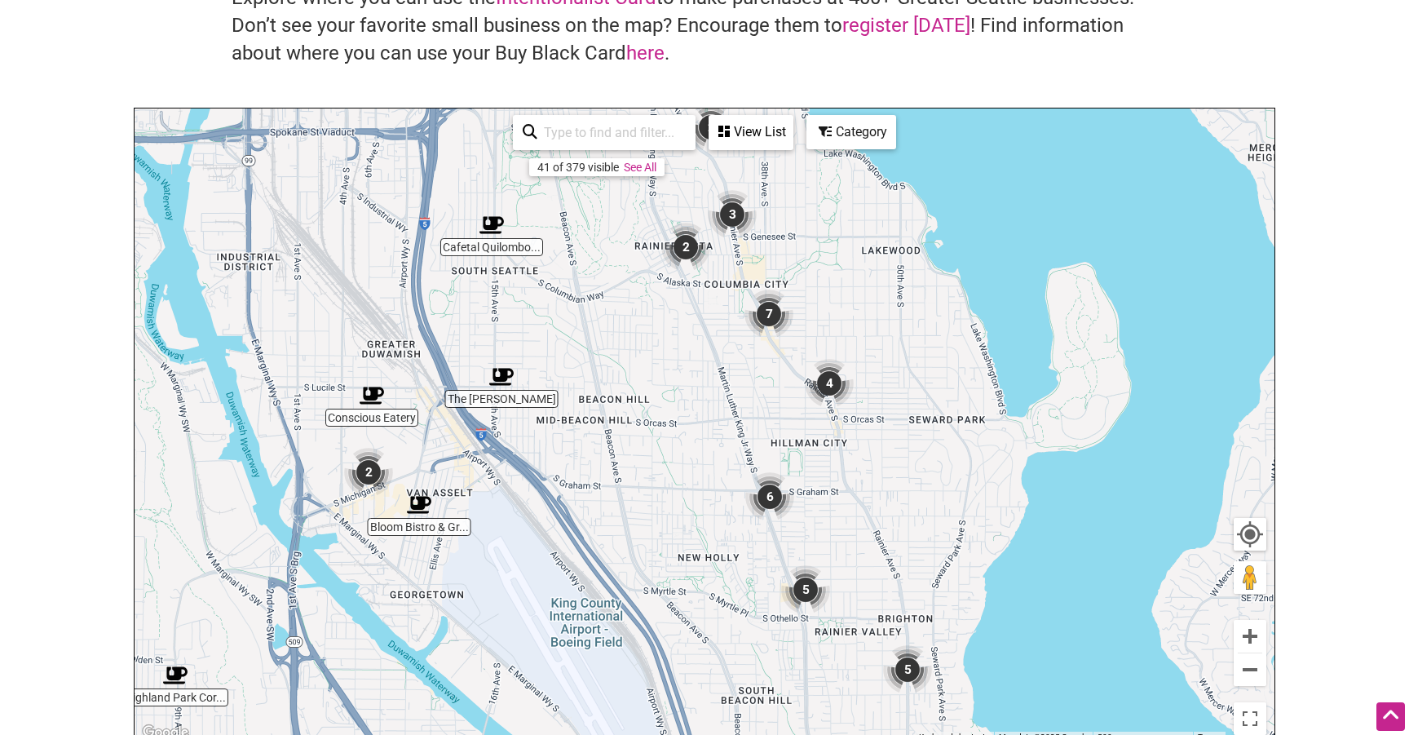
drag, startPoint x: 643, startPoint y: 463, endPoint x: 795, endPoint y: 219, distance: 287.6
click at [795, 219] on div "To navigate, press the arrow keys." at bounding box center [705, 425] width 1140 height 634
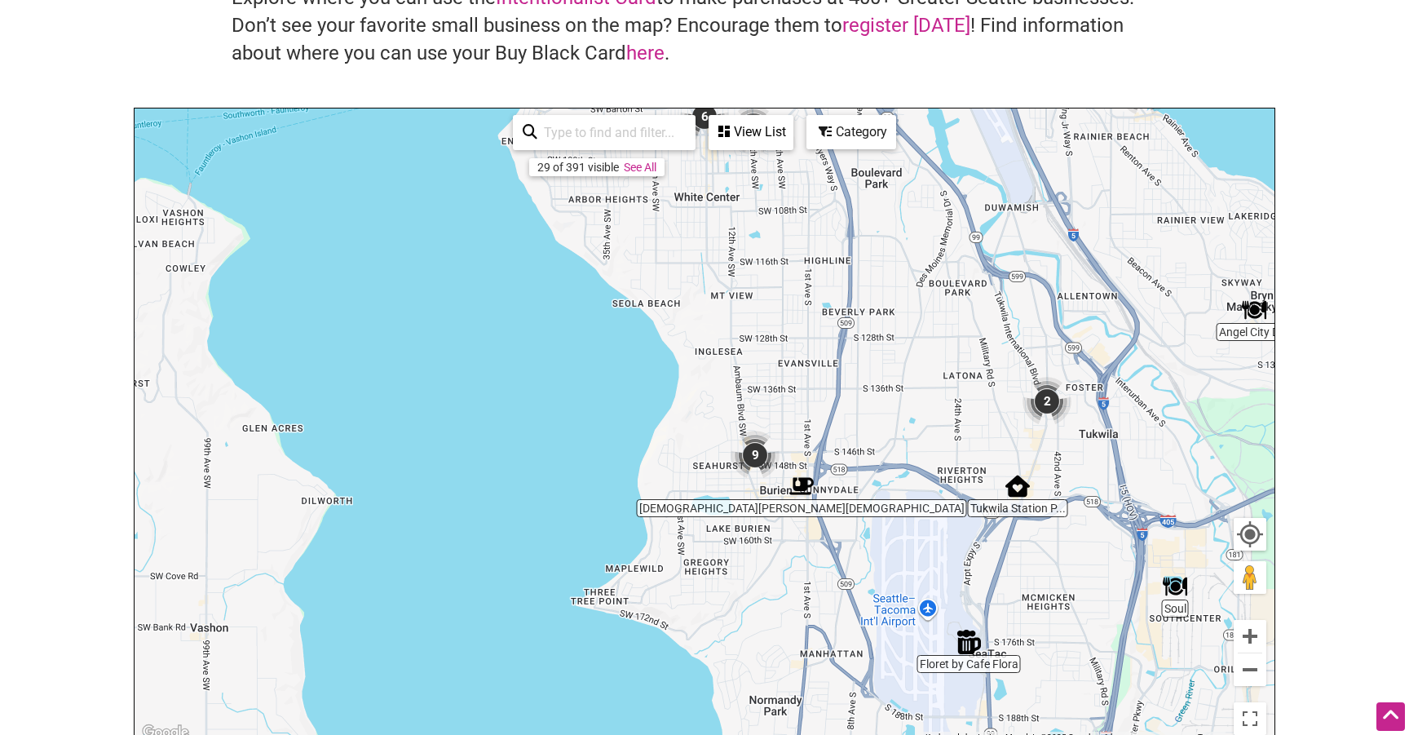
click at [801, 481] on img "Buddha Bruddah" at bounding box center [801, 486] width 24 height 24
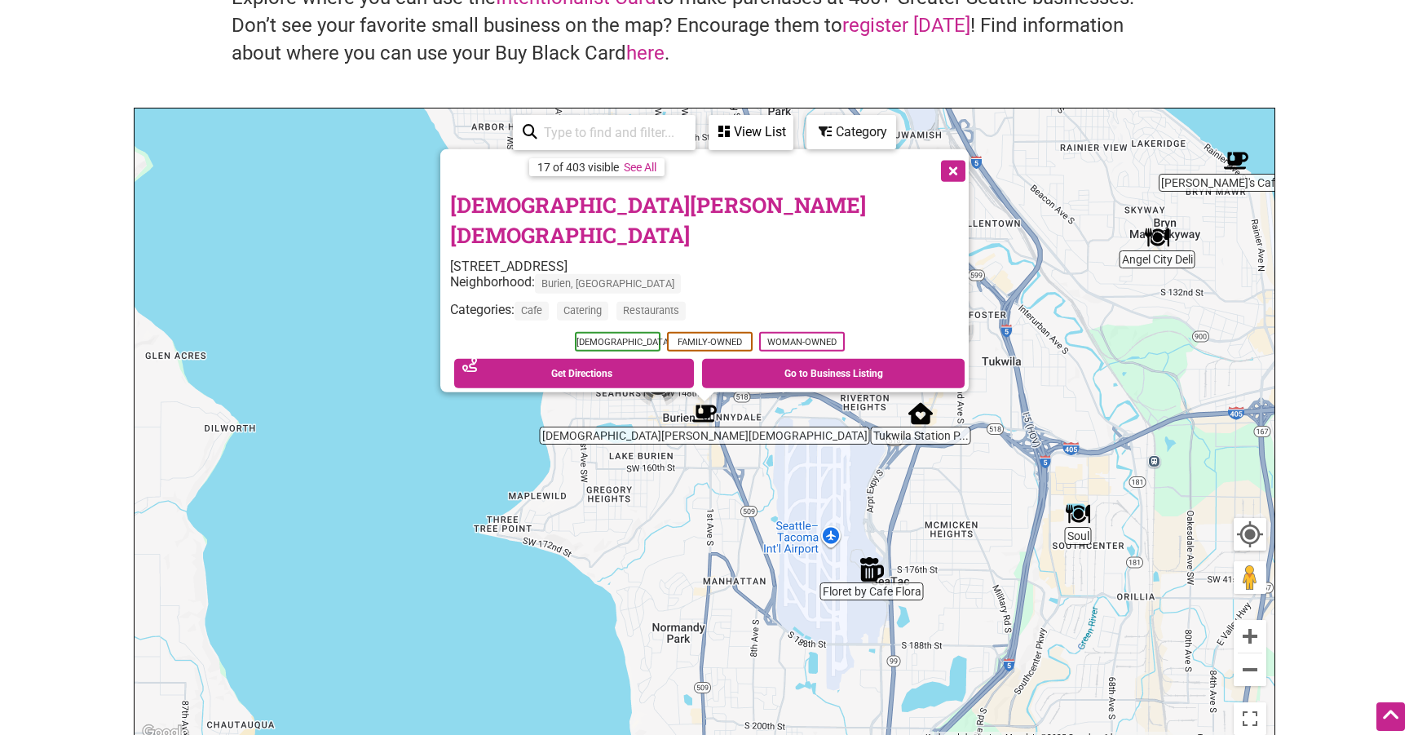
click at [820, 505] on div "To navigate, press the arrow keys. Buddha Bruddah 131 SW 153rd St, Seattle, WA …" at bounding box center [705, 425] width 1140 height 634
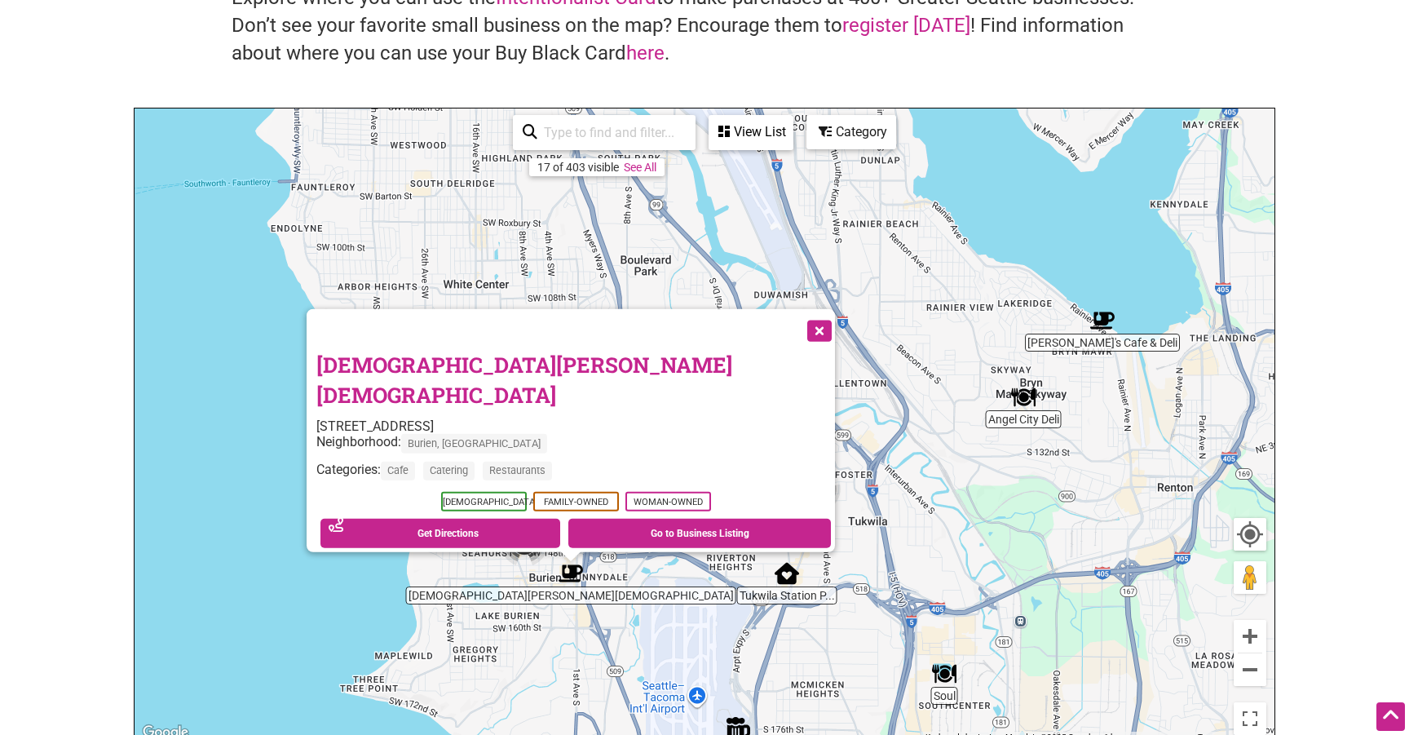
drag, startPoint x: 1154, startPoint y: 297, endPoint x: 1018, endPoint y: 458, distance: 210.6
click at [1018, 458] on div "To navigate, press the arrow keys. Buddha Bruddah 131 SW 153rd St, Seattle, WA …" at bounding box center [705, 425] width 1140 height 634
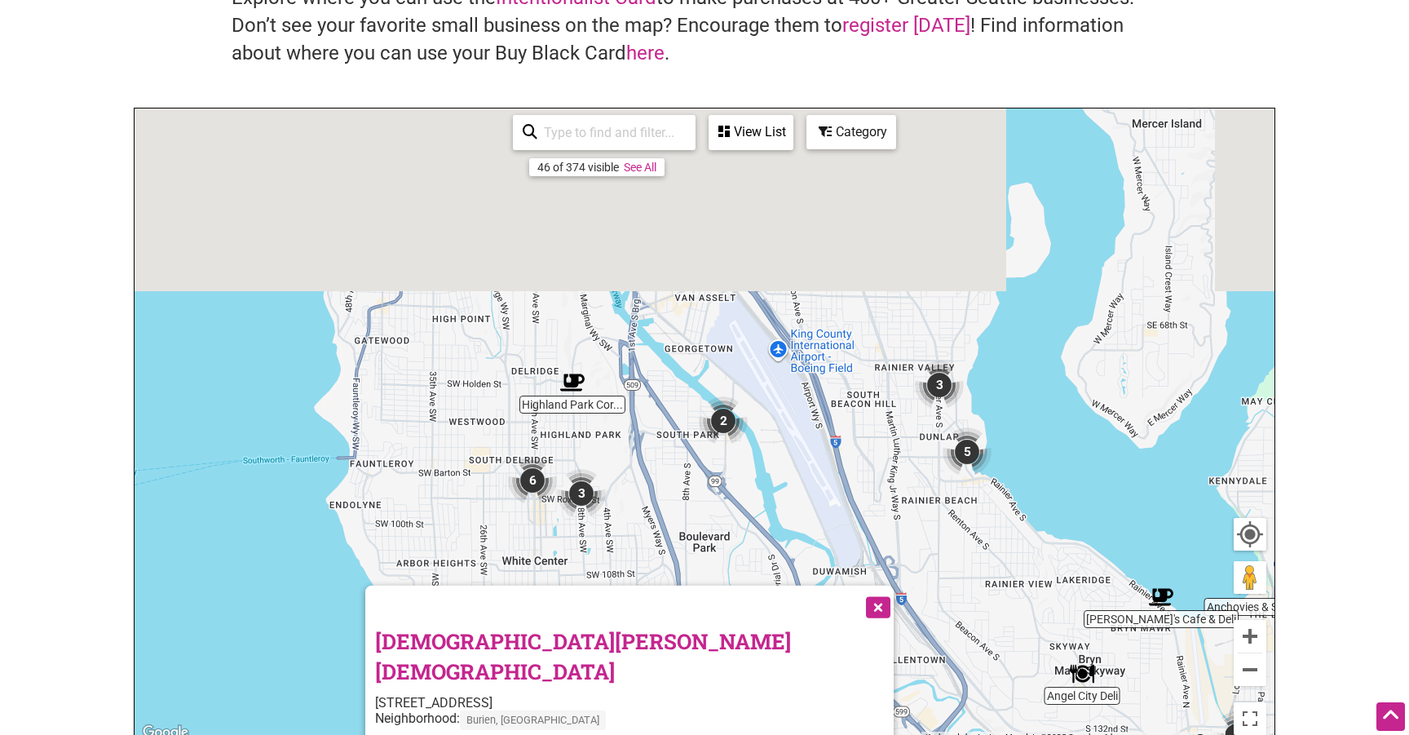
drag, startPoint x: 996, startPoint y: 506, endPoint x: 1092, endPoint y: 780, distance: 290.4
click at [1092, 595] on html "× Menu 0 Add a Business Map Blog Store Offers Intentionalist Cards Buy Black Ca…" at bounding box center [704, 228] width 1409 height 735
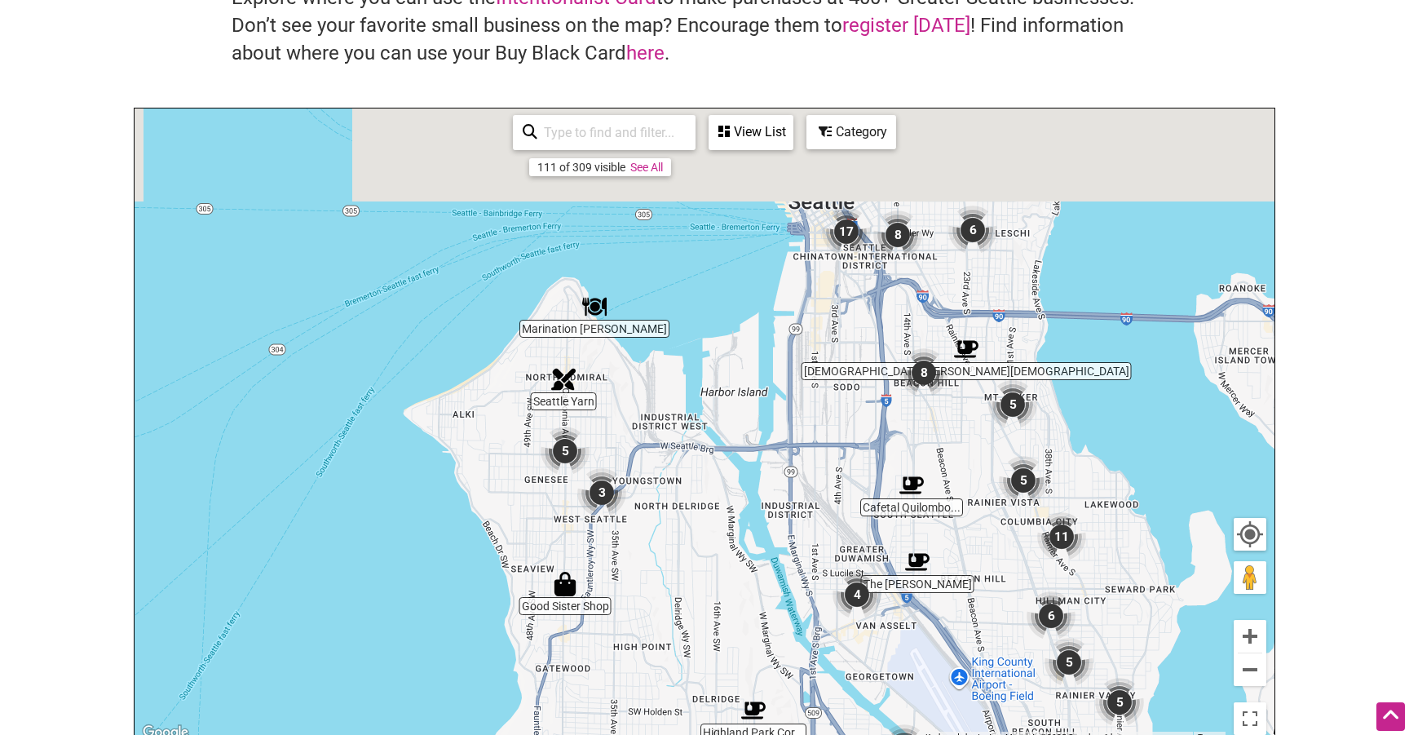
drag, startPoint x: 876, startPoint y: 336, endPoint x: 758, endPoint y: 588, distance: 278.4
click at [758, 588] on div "To navigate, press the arrow keys." at bounding box center [705, 425] width 1140 height 634
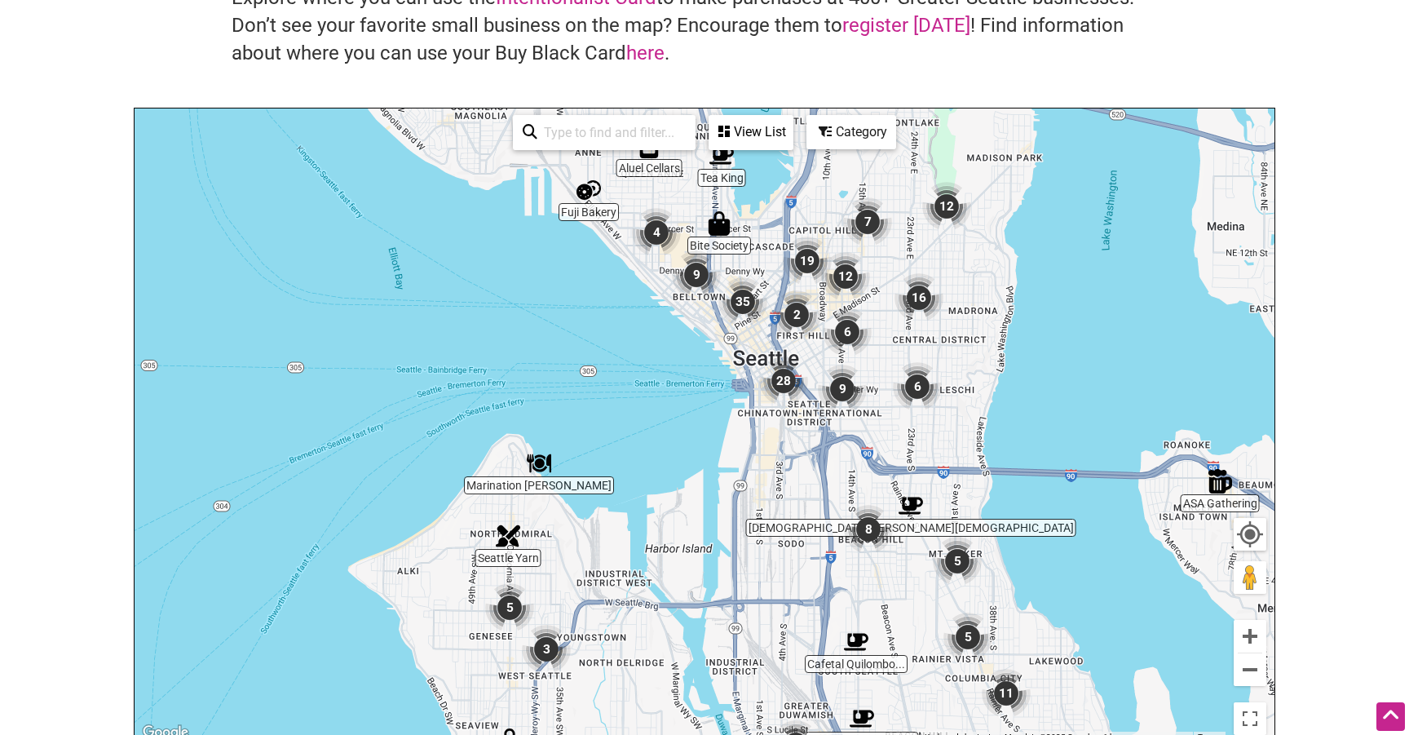
drag, startPoint x: 461, startPoint y: 437, endPoint x: 454, endPoint y: 500, distance: 63.1
click at [454, 500] on div "To navigate, press the arrow keys." at bounding box center [705, 425] width 1140 height 634
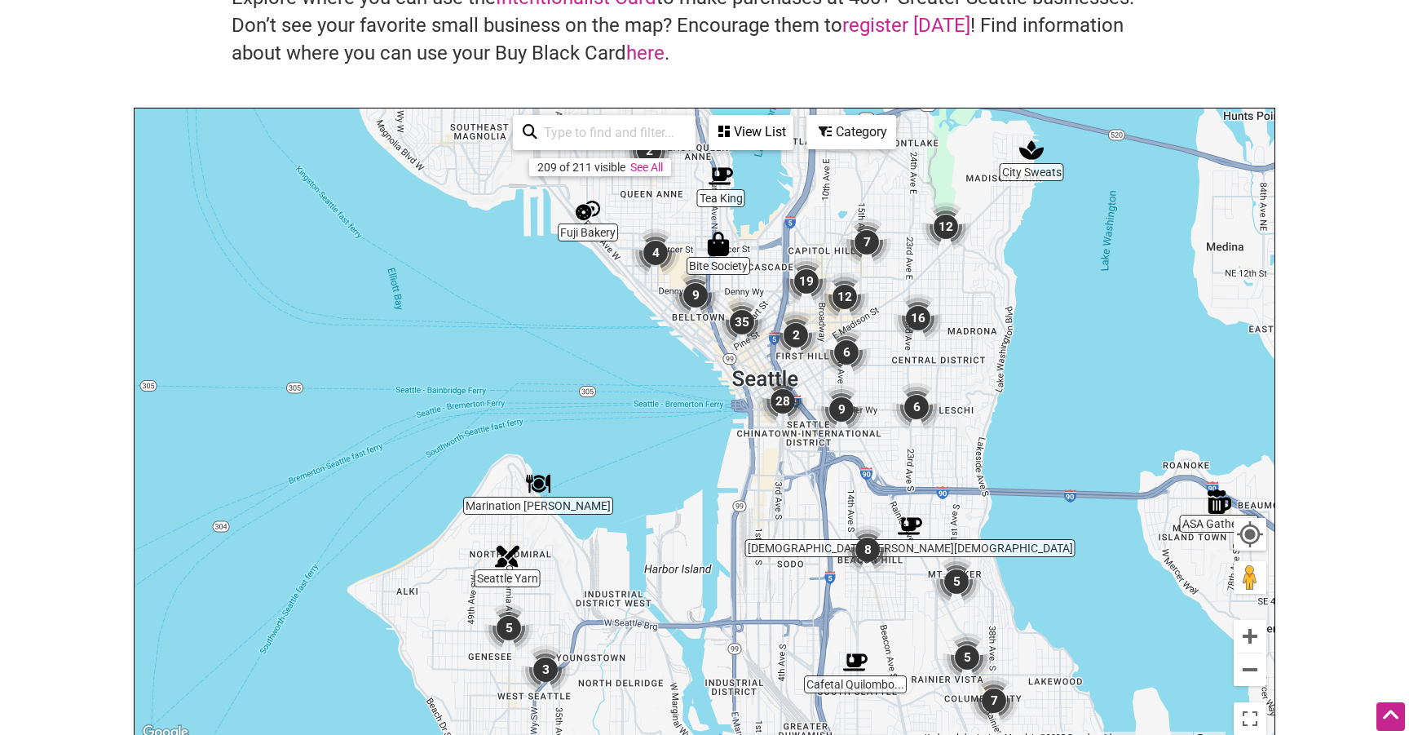
click at [497, 568] on div "To navigate, press the arrow keys." at bounding box center [705, 425] width 1140 height 634
click at [512, 556] on img "Seattle Yarn" at bounding box center [507, 556] width 24 height 24
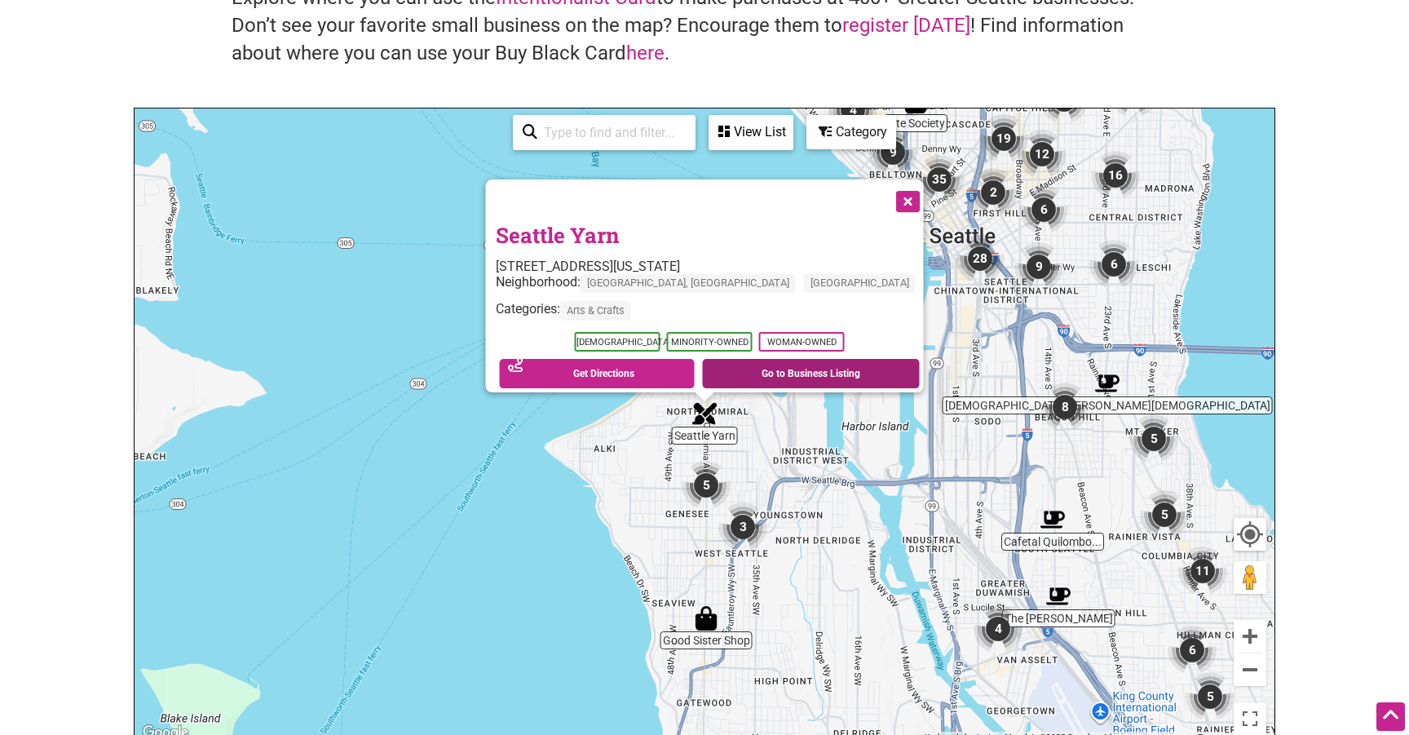
click at [727, 364] on link "Go to Business Listing" at bounding box center [811, 373] width 218 height 29
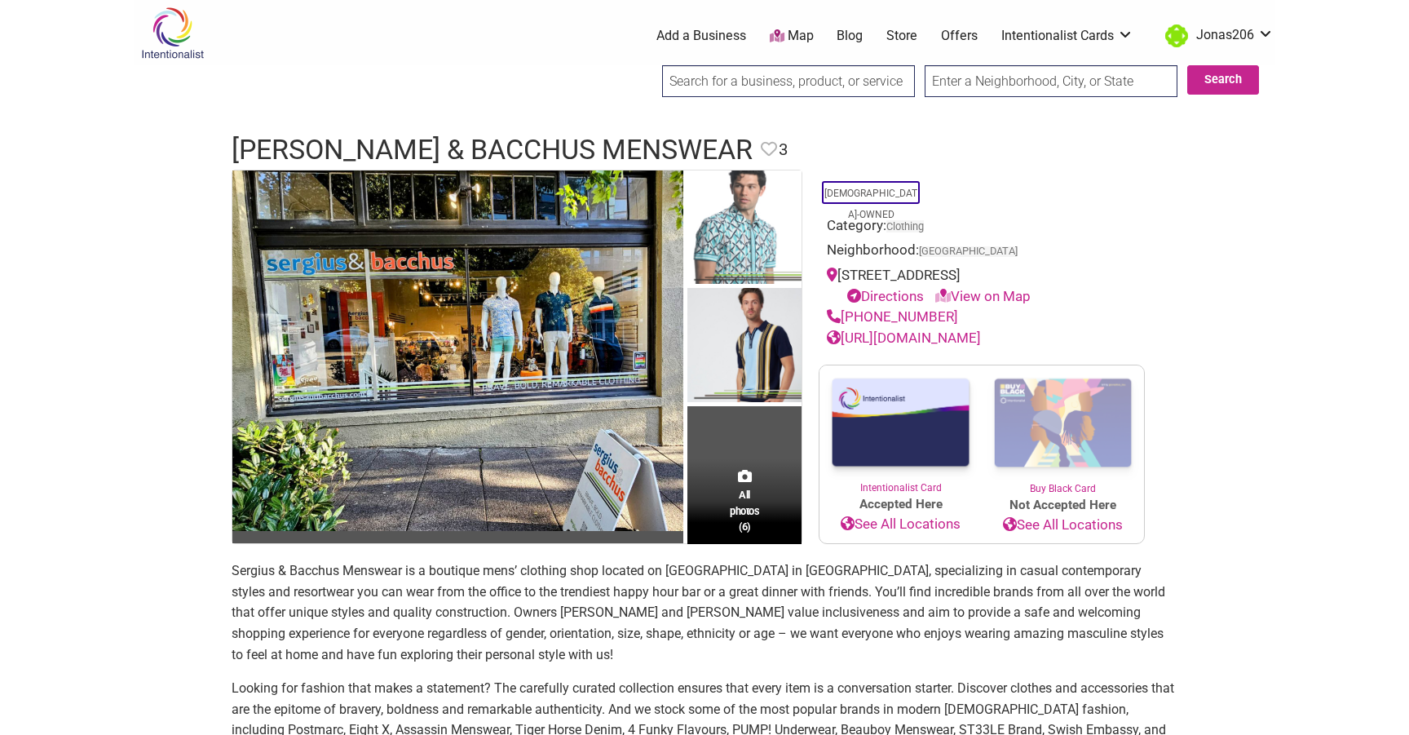
click at [941, 342] on link "[URL][DOMAIN_NAME]" at bounding box center [904, 337] width 154 height 16
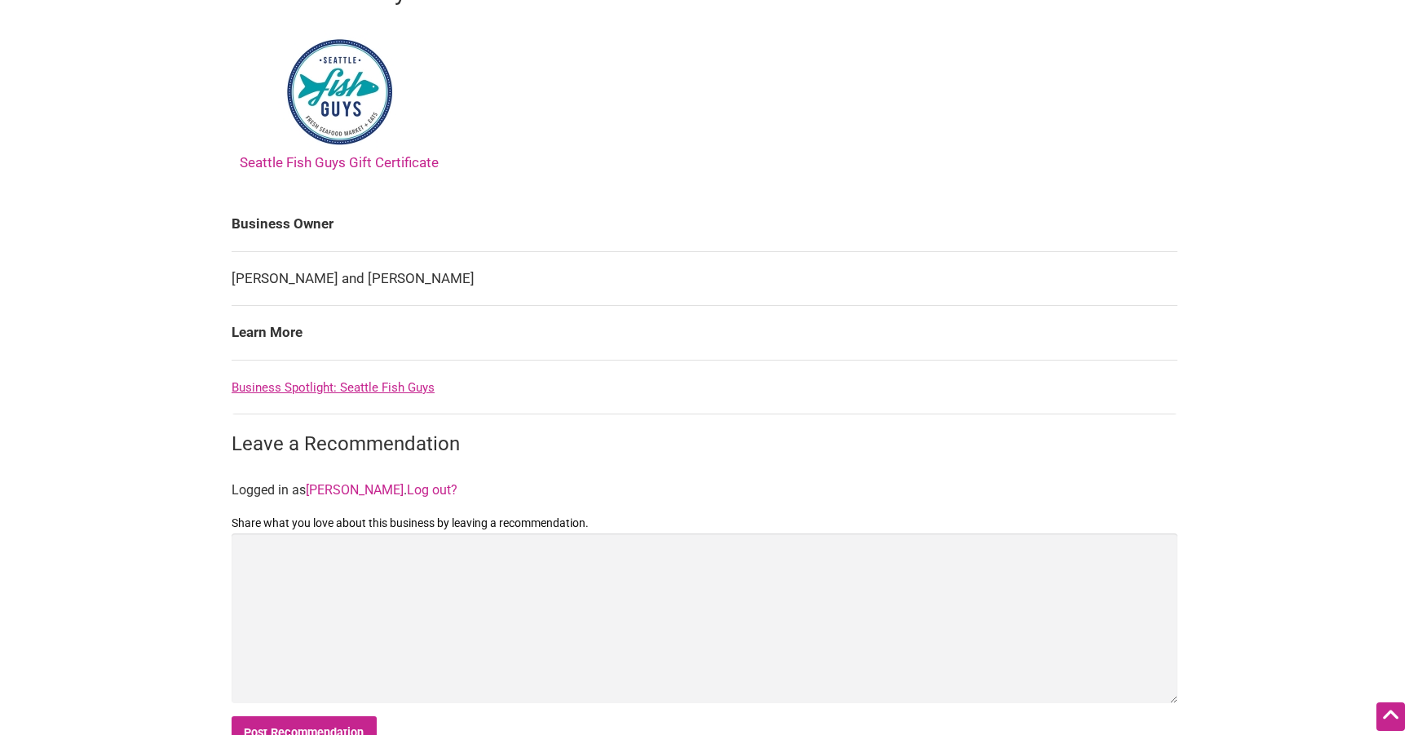
scroll to position [577, 0]
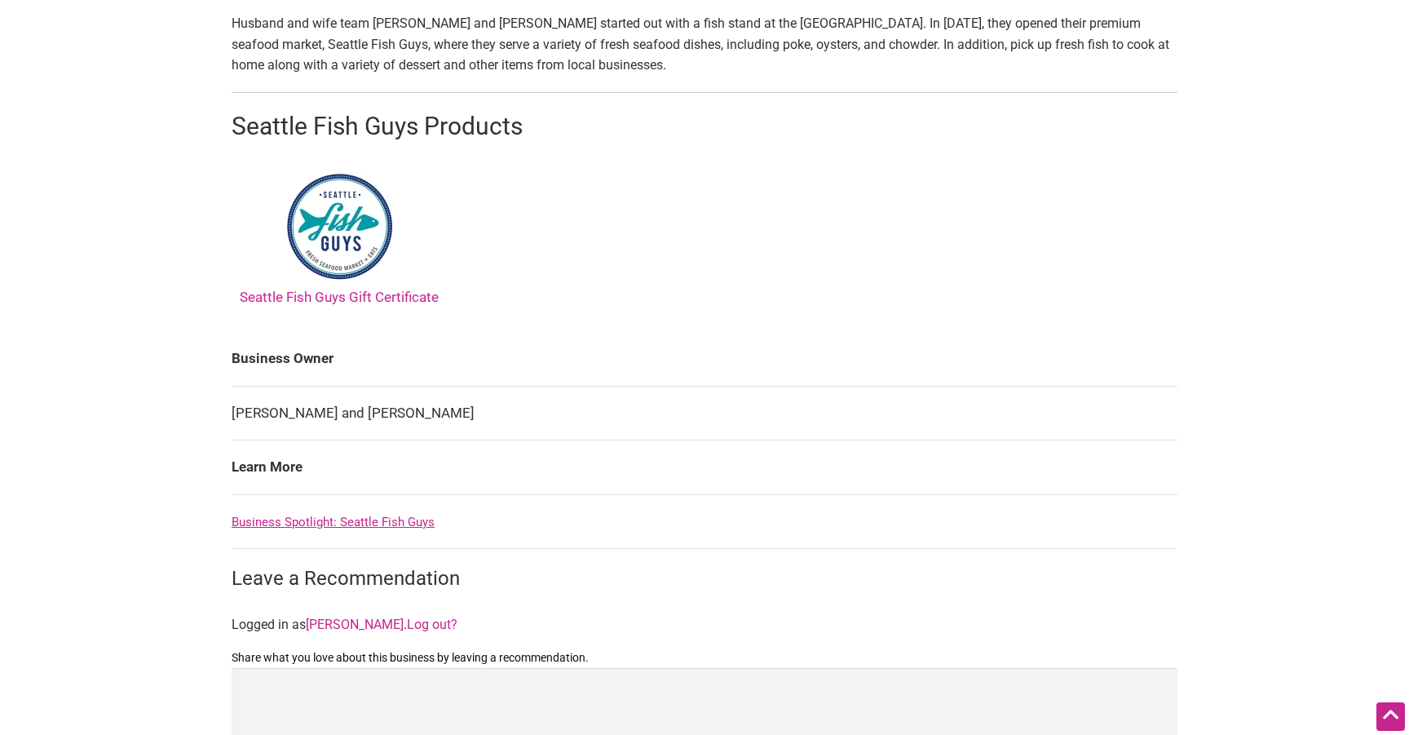
click at [361, 293] on link "Seattle Fish Guys Gift Certificate" at bounding box center [339, 235] width 199 height 140
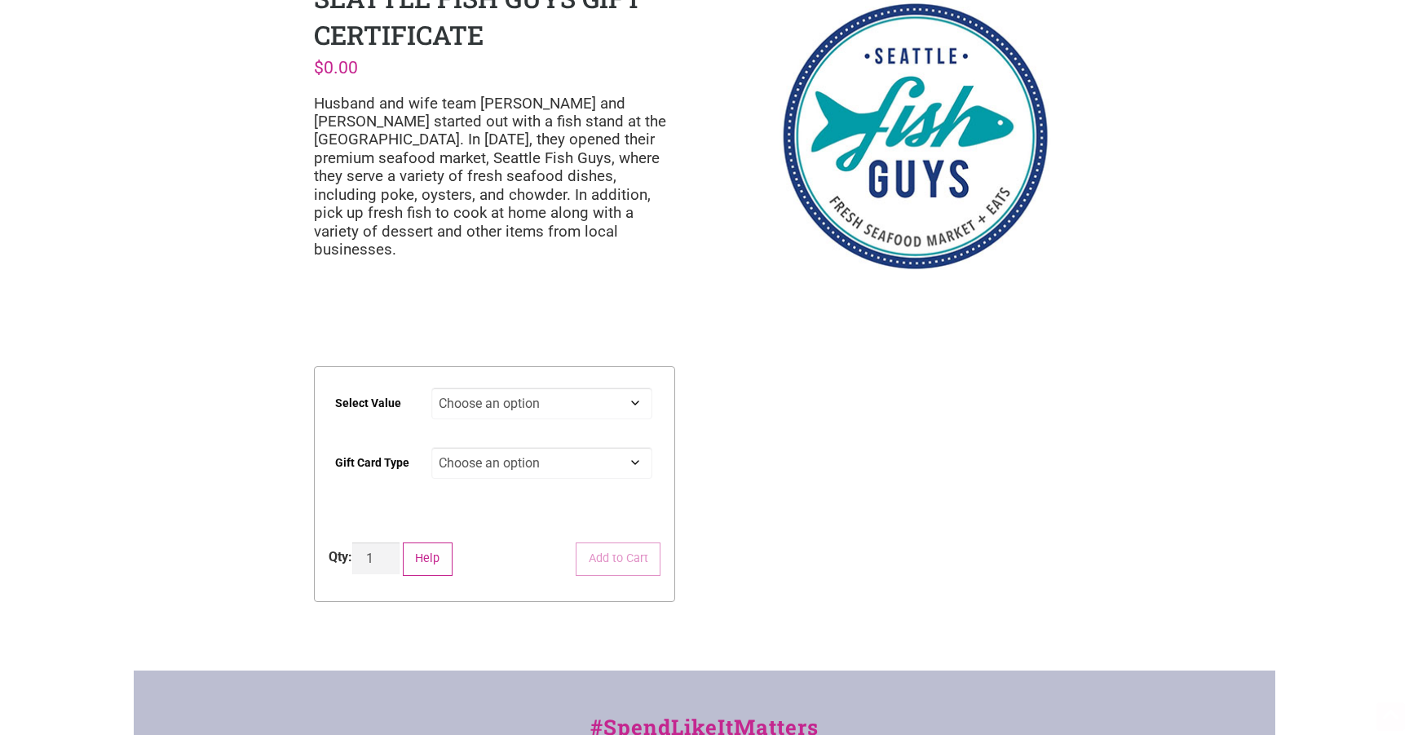
scroll to position [126, 0]
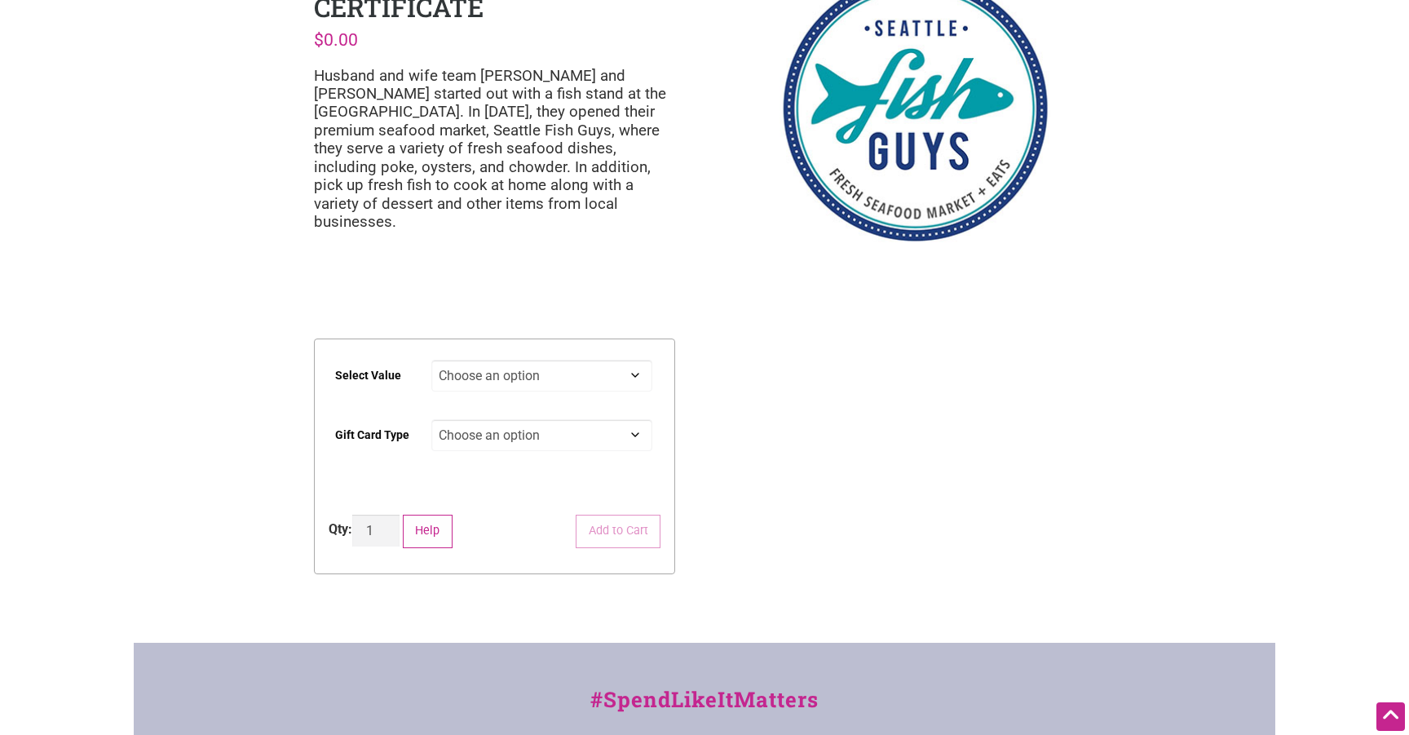
click at [619, 360] on select "Choose an option $25 $50 $100 $200 $500" at bounding box center [542, 376] width 222 height 32
click at [431, 360] on select "Choose an option $25 $50 $100 $200 $500" at bounding box center [542, 376] width 222 height 32
select select "$50"
click at [564, 422] on select "Choose an option Physical" at bounding box center [542, 435] width 222 height 32
select select "Physical"
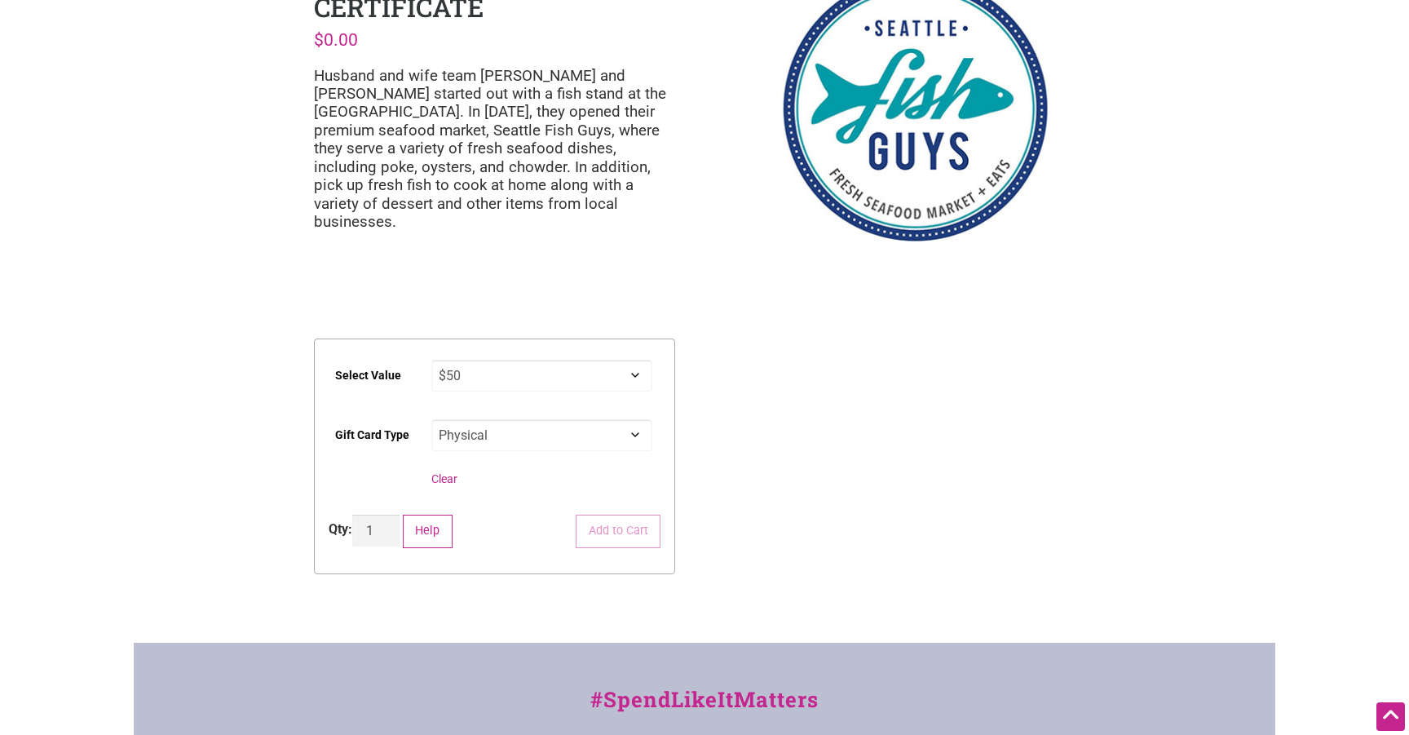
click at [431, 419] on select "Choose an option Physical" at bounding box center [542, 435] width 222 height 32
select select "$50"
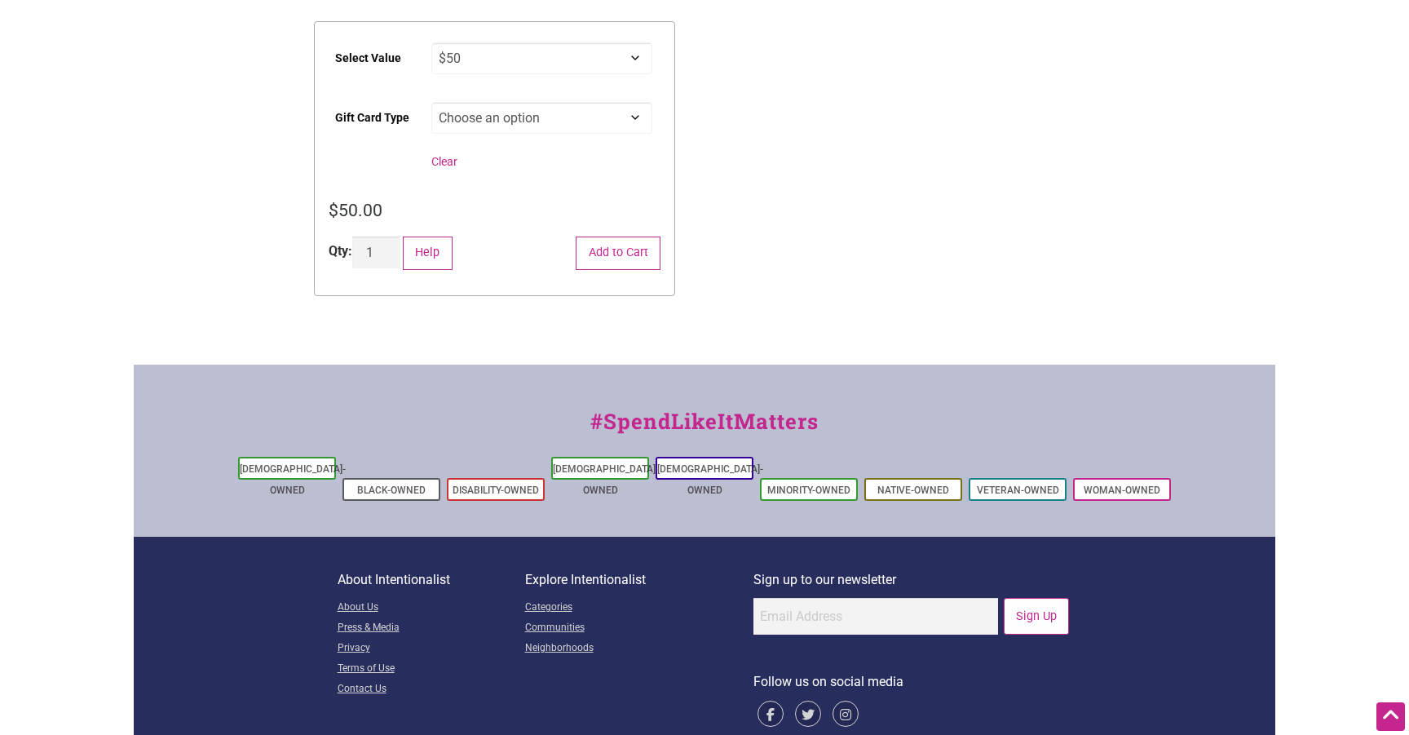
scroll to position [0, 0]
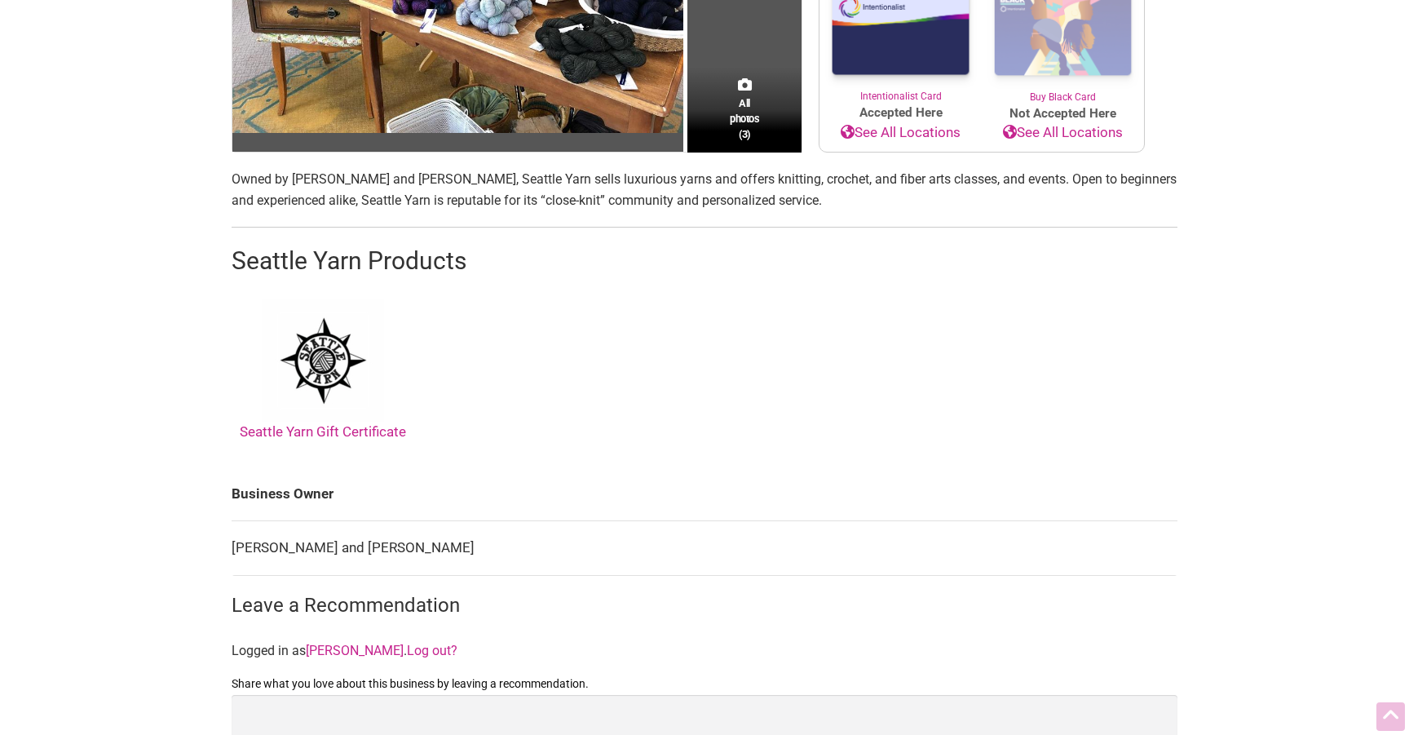
scroll to position [421, 0]
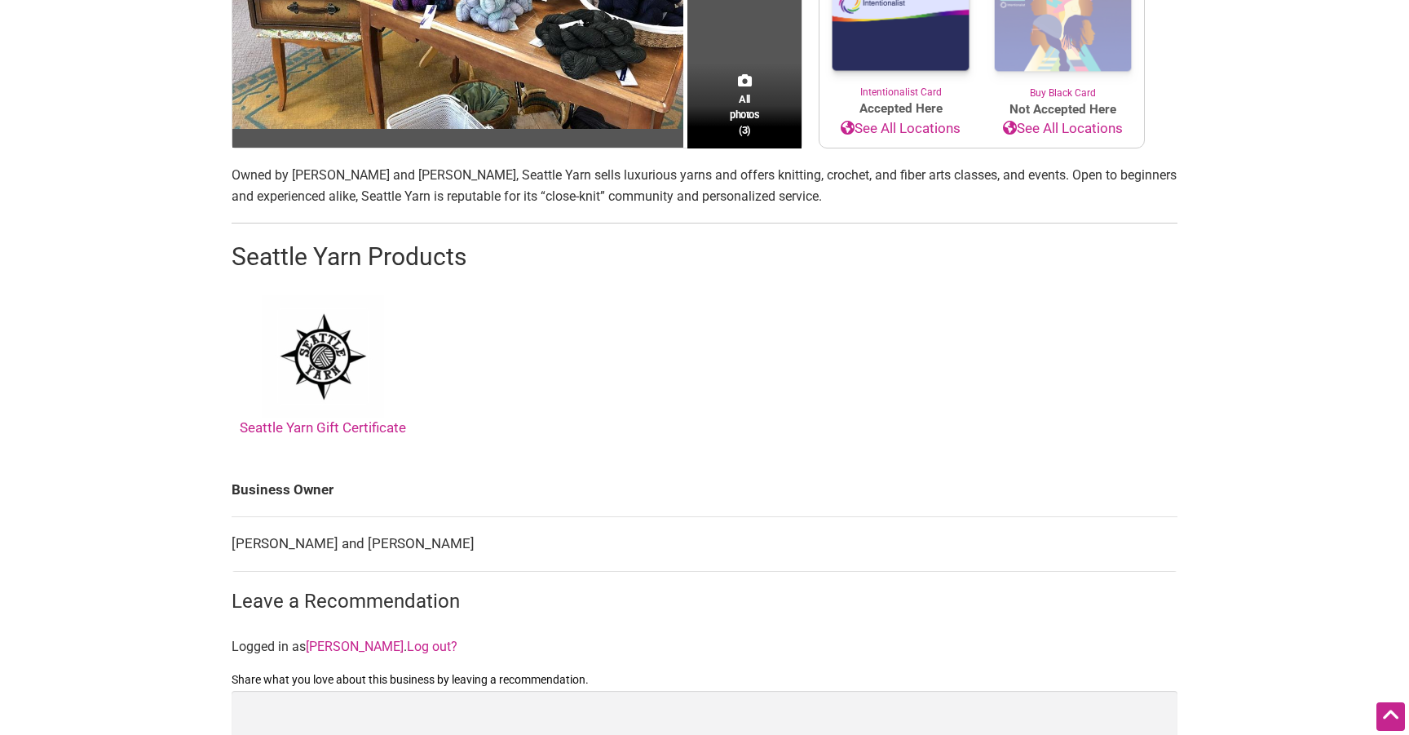
click at [293, 416] on link "Seattle Yarn Gift Certificate" at bounding box center [323, 365] width 166 height 140
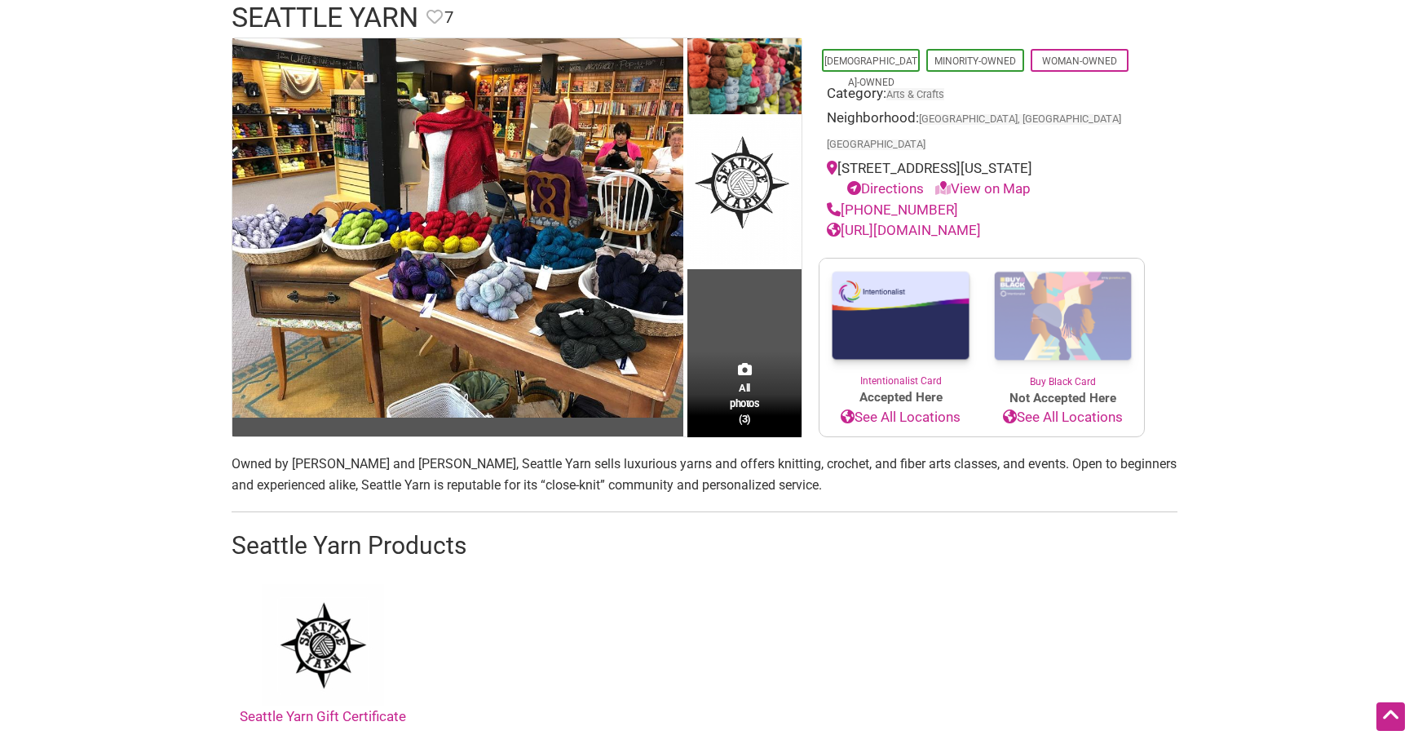
scroll to position [134, 0]
